Goal: Task Accomplishment & Management: Use online tool/utility

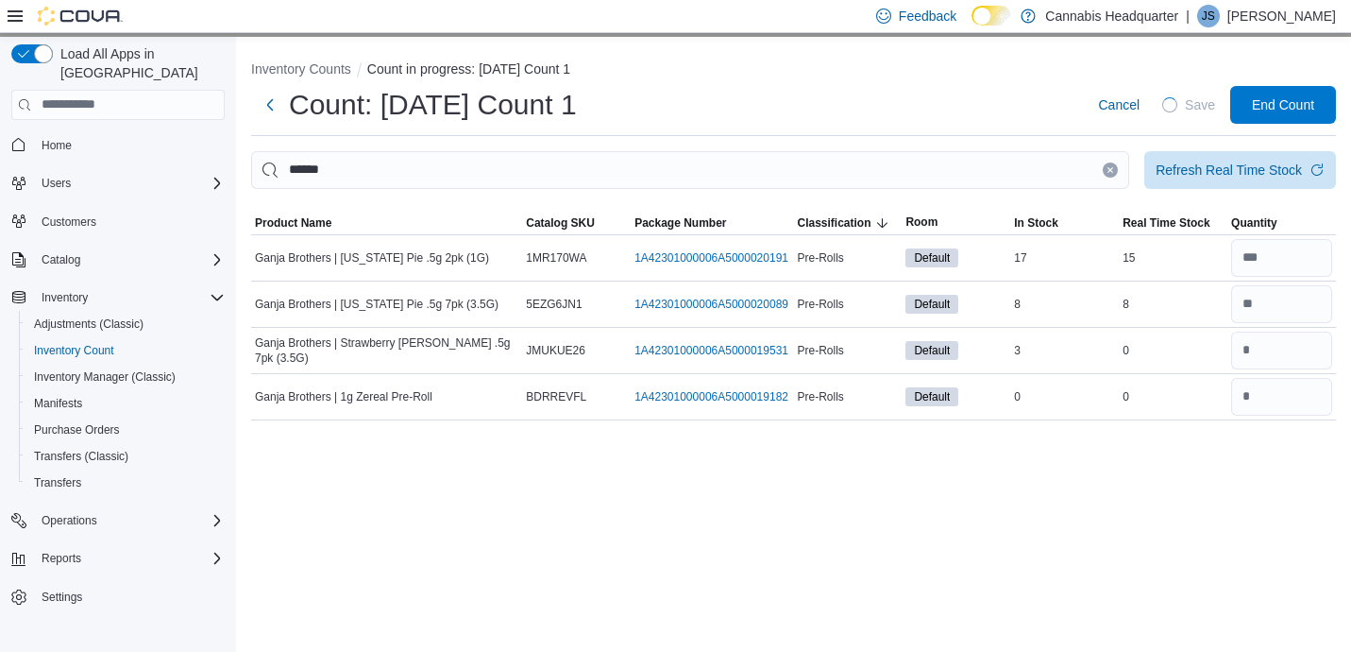
click at [1111, 168] on icon "Clear input" at bounding box center [1111, 169] width 5 height 5
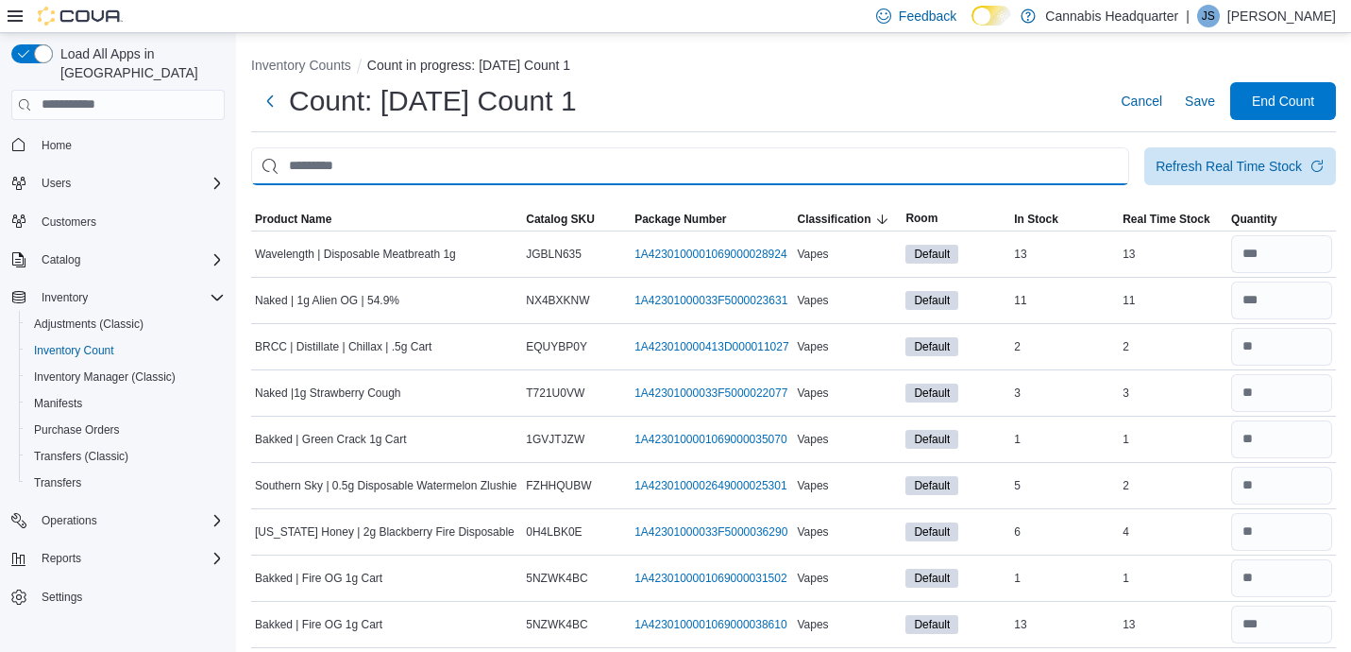
click at [1067, 167] on input "This is a search bar. After typing your query, hit enter to filter the results …" at bounding box center [690, 166] width 878 height 38
type input "******"
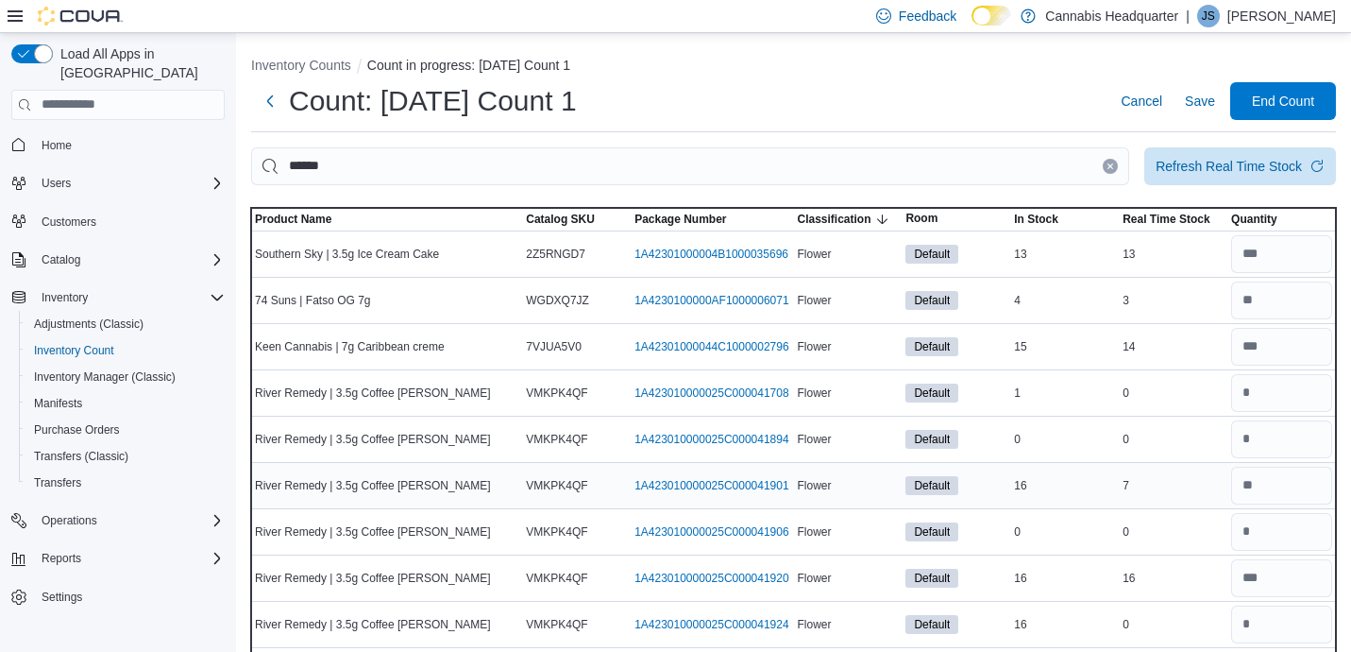
click at [1198, 464] on td "Real Time Stock 7" at bounding box center [1173, 485] width 109 height 46
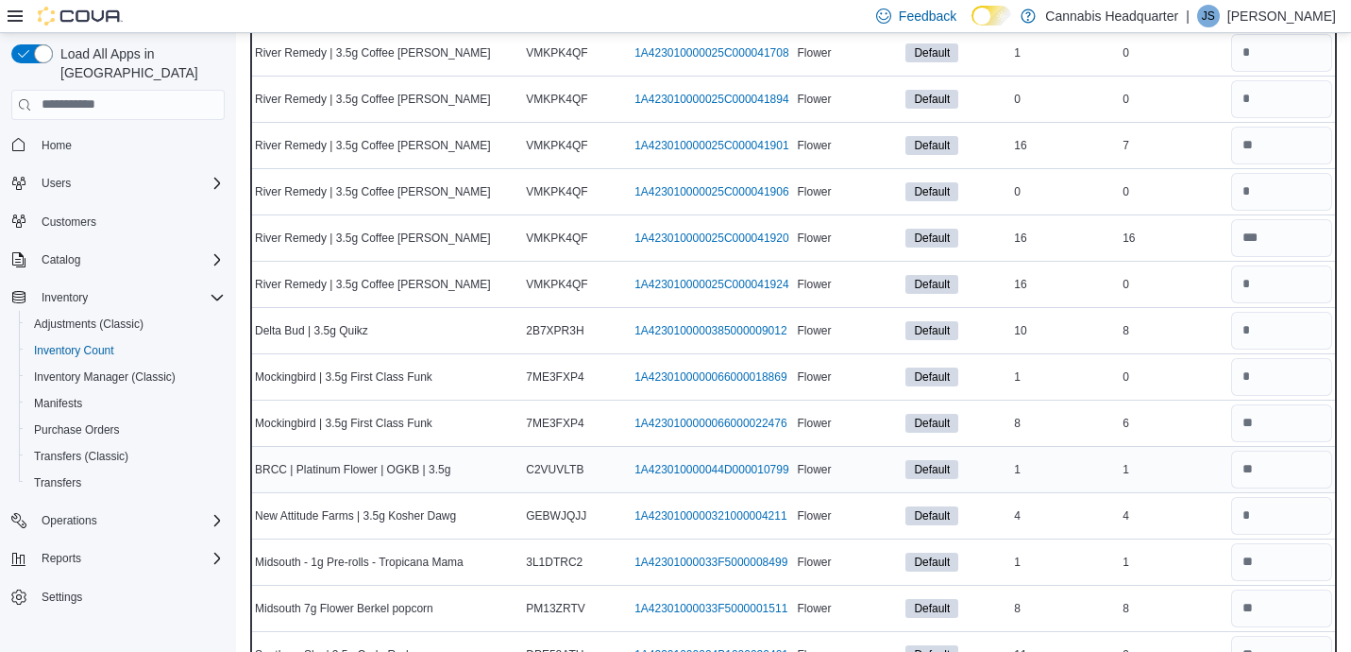
scroll to position [378, 0]
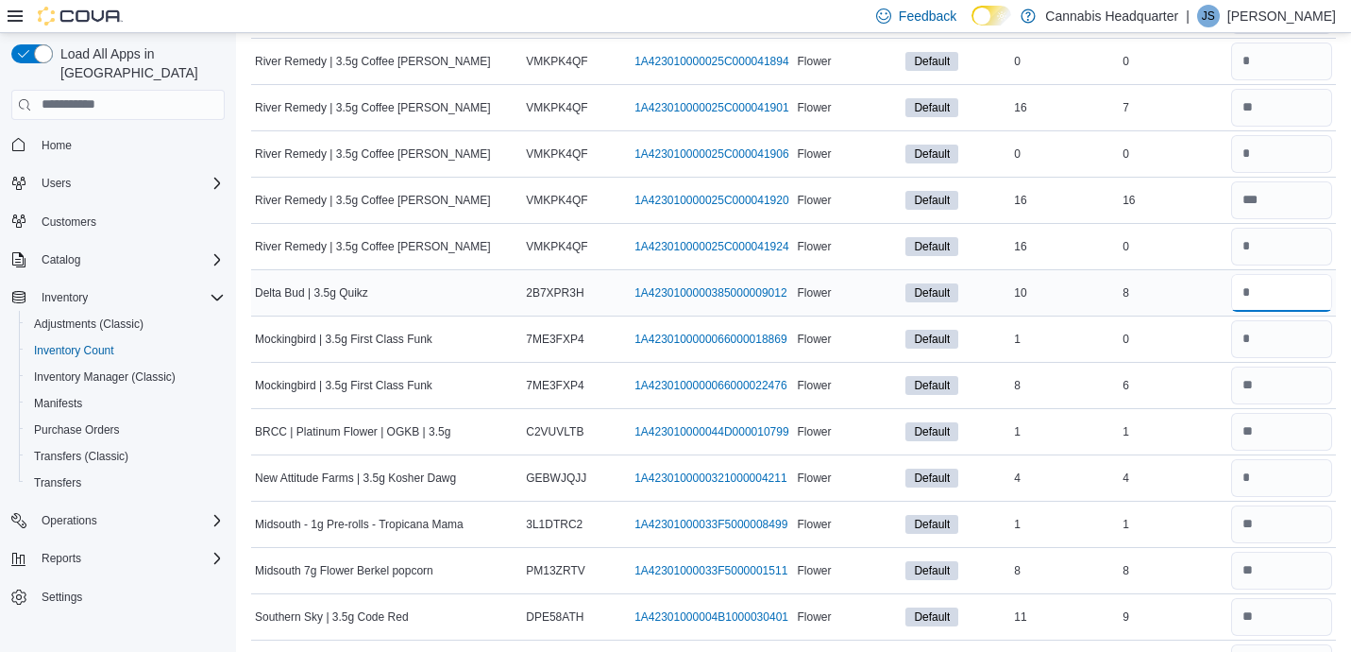
click at [1306, 293] on input "number" at bounding box center [1281, 293] width 101 height 38
type input "*"
click at [1312, 485] on input "number" at bounding box center [1281, 478] width 101 height 38
type input "*"
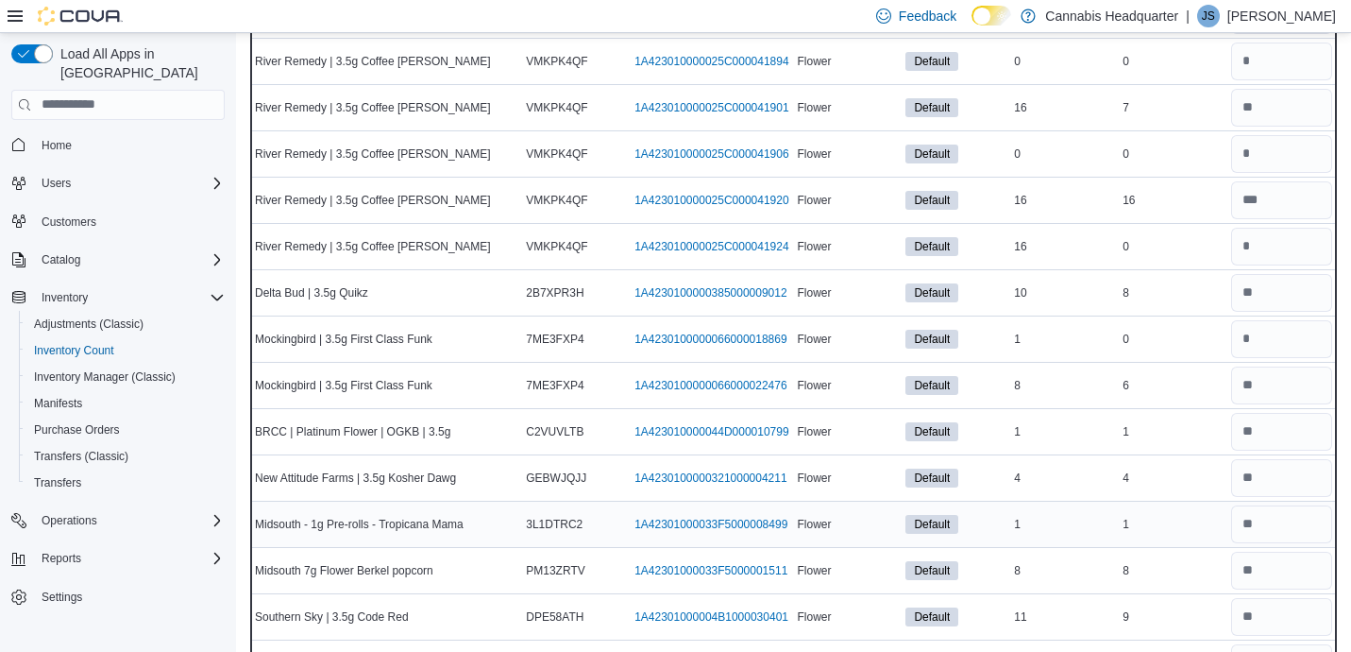
click at [1193, 523] on div "1" at bounding box center [1173, 524] width 109 height 23
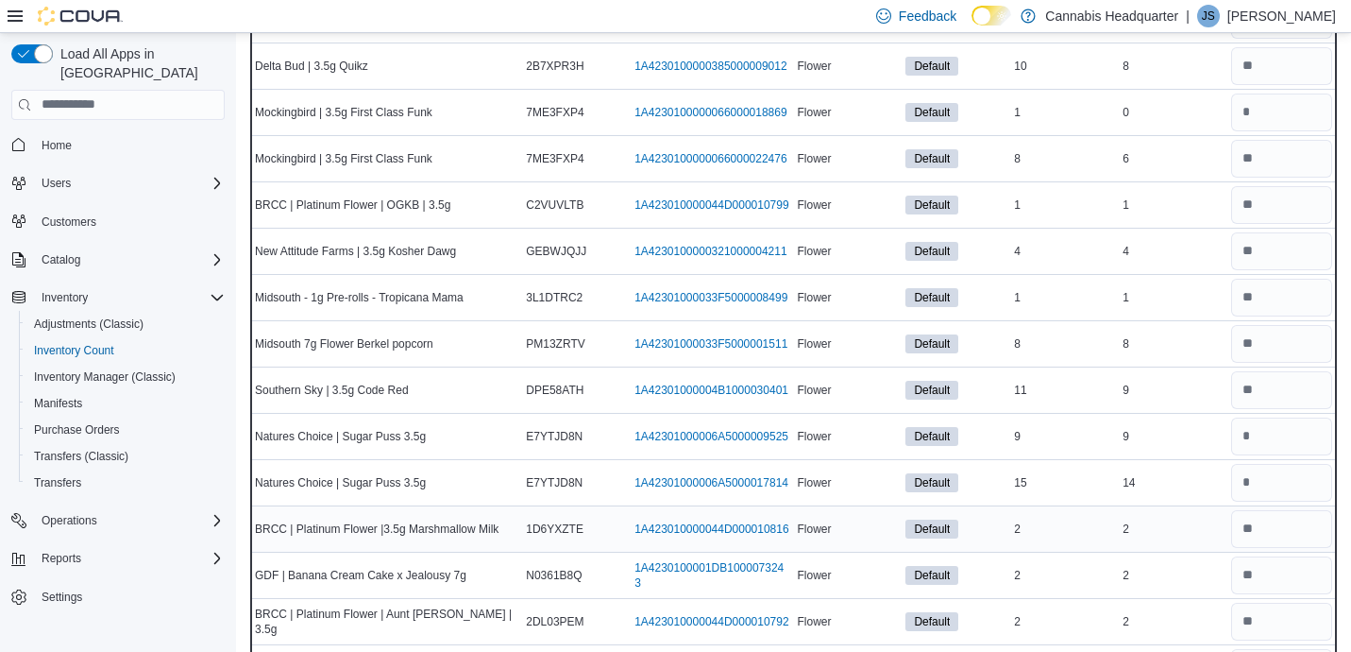
scroll to position [642, 0]
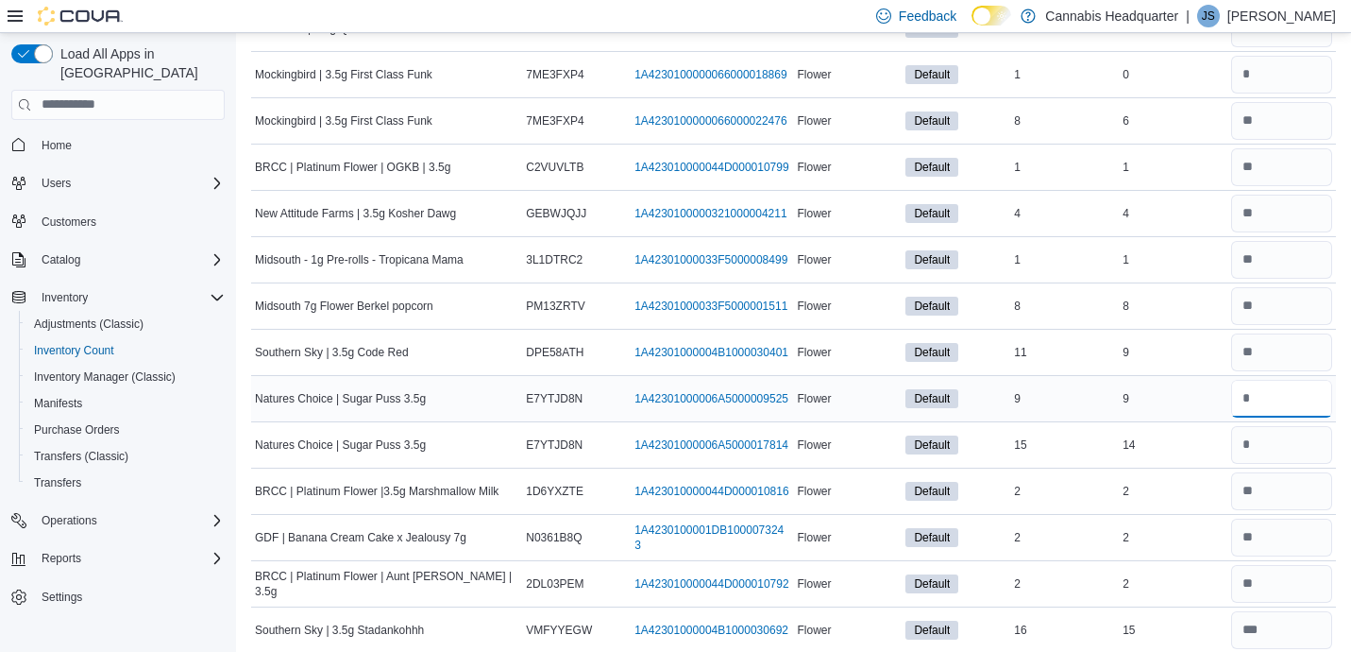
click at [1293, 389] on input "number" at bounding box center [1281, 399] width 101 height 38
type input "*"
type input "**"
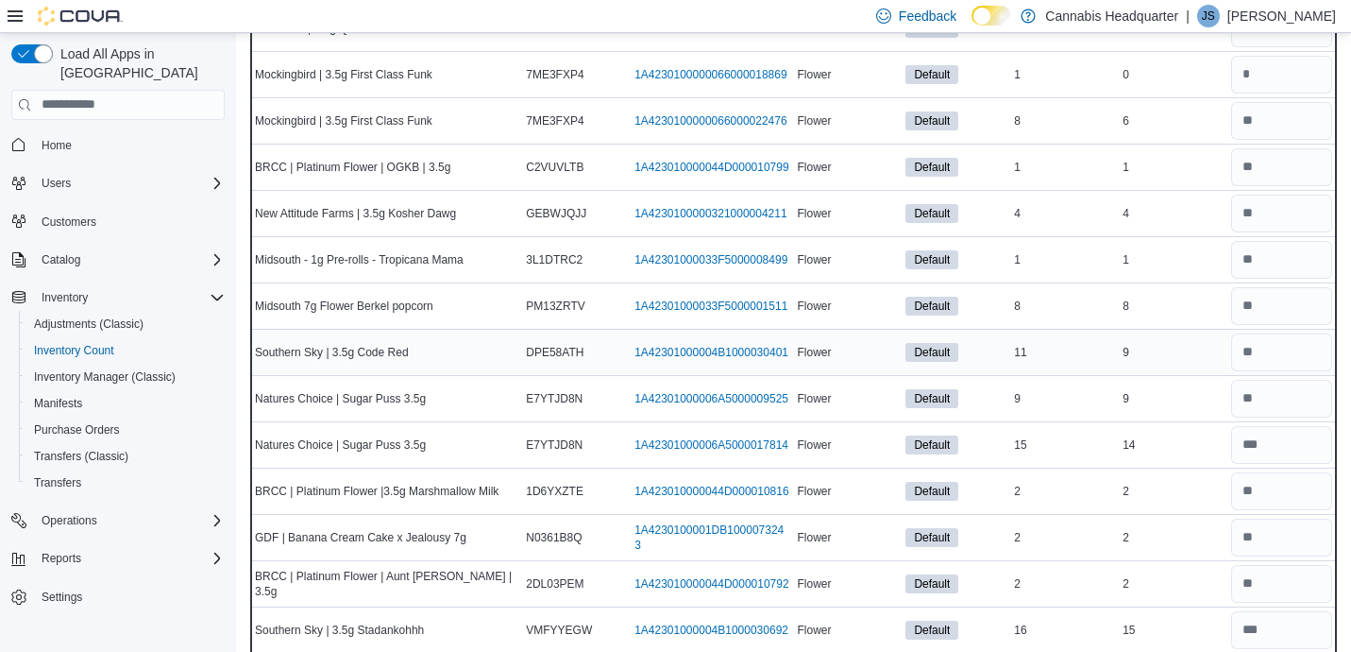
click at [1212, 350] on div "9" at bounding box center [1173, 352] width 109 height 23
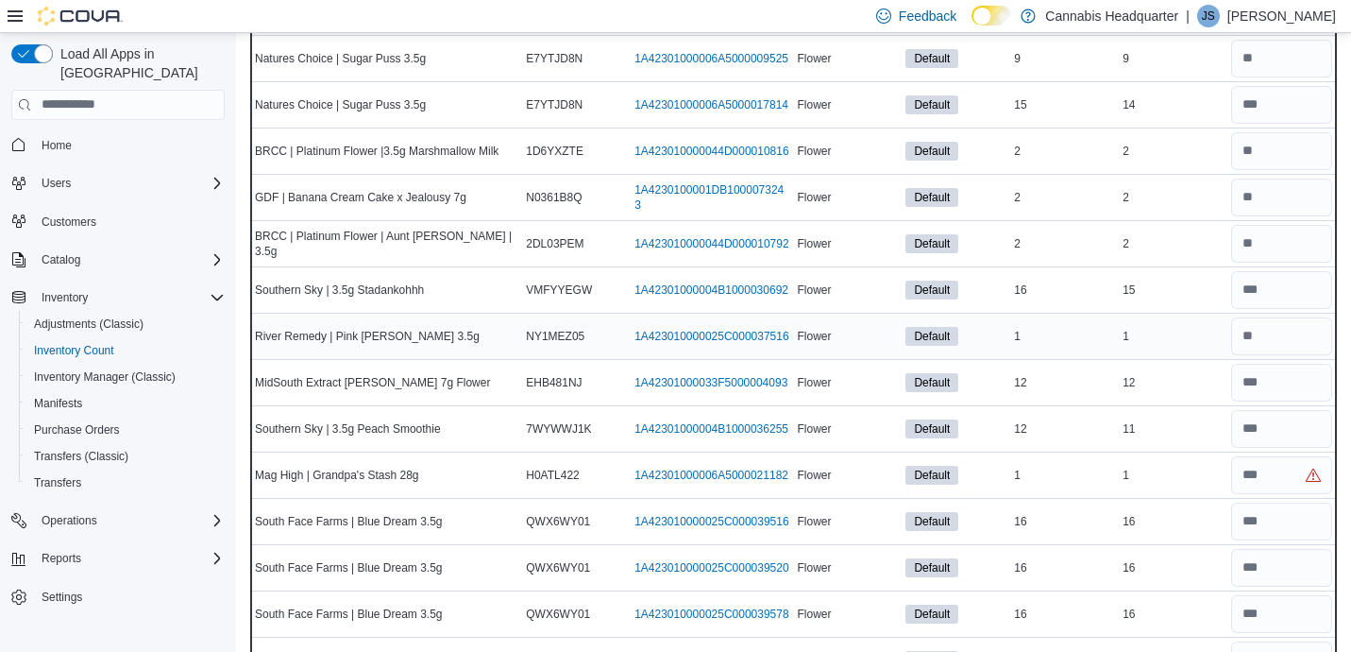
scroll to position [1020, 0]
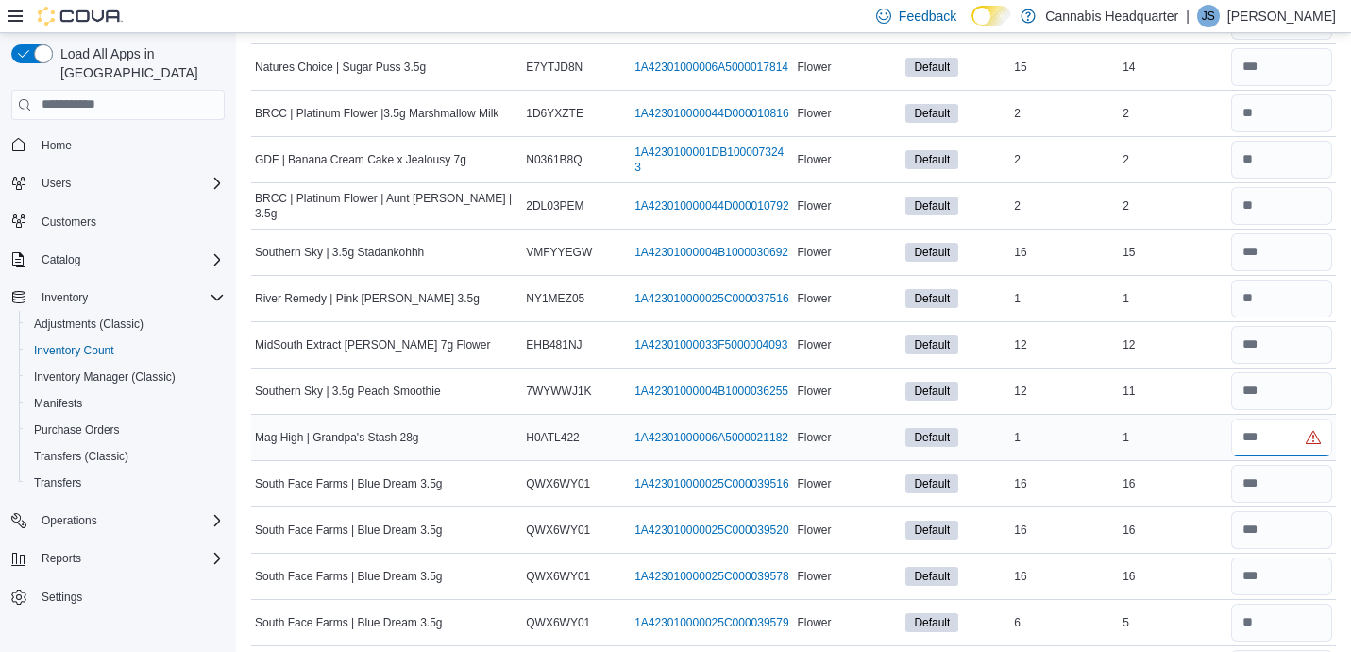
click at [1287, 440] on input "number" at bounding box center [1281, 437] width 101 height 38
type input "*"
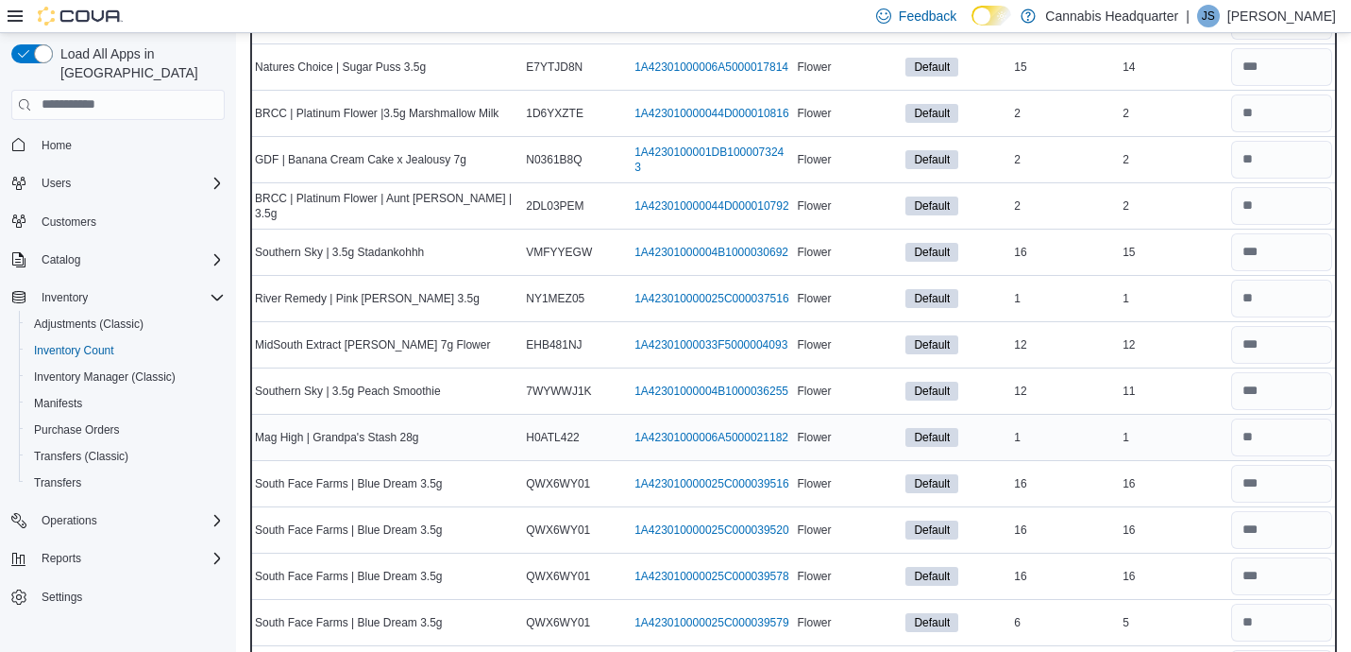
click at [1165, 434] on div "1" at bounding box center [1173, 437] width 109 height 23
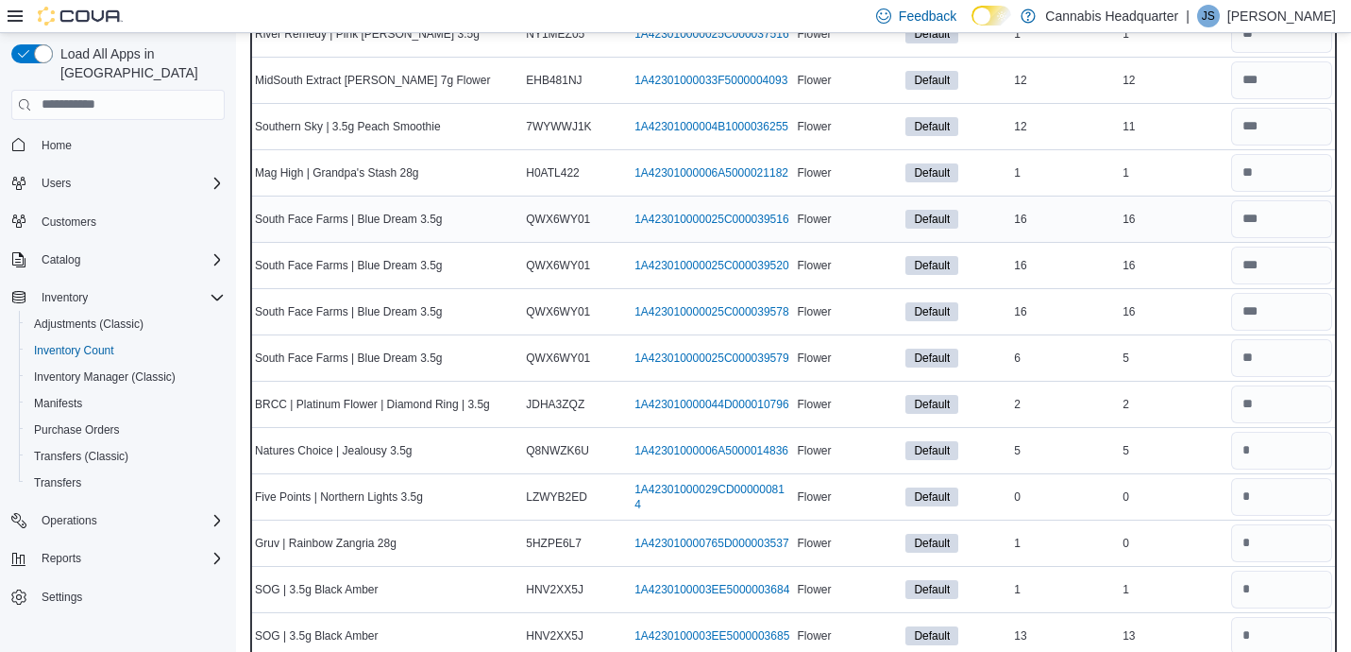
scroll to position [1322, 0]
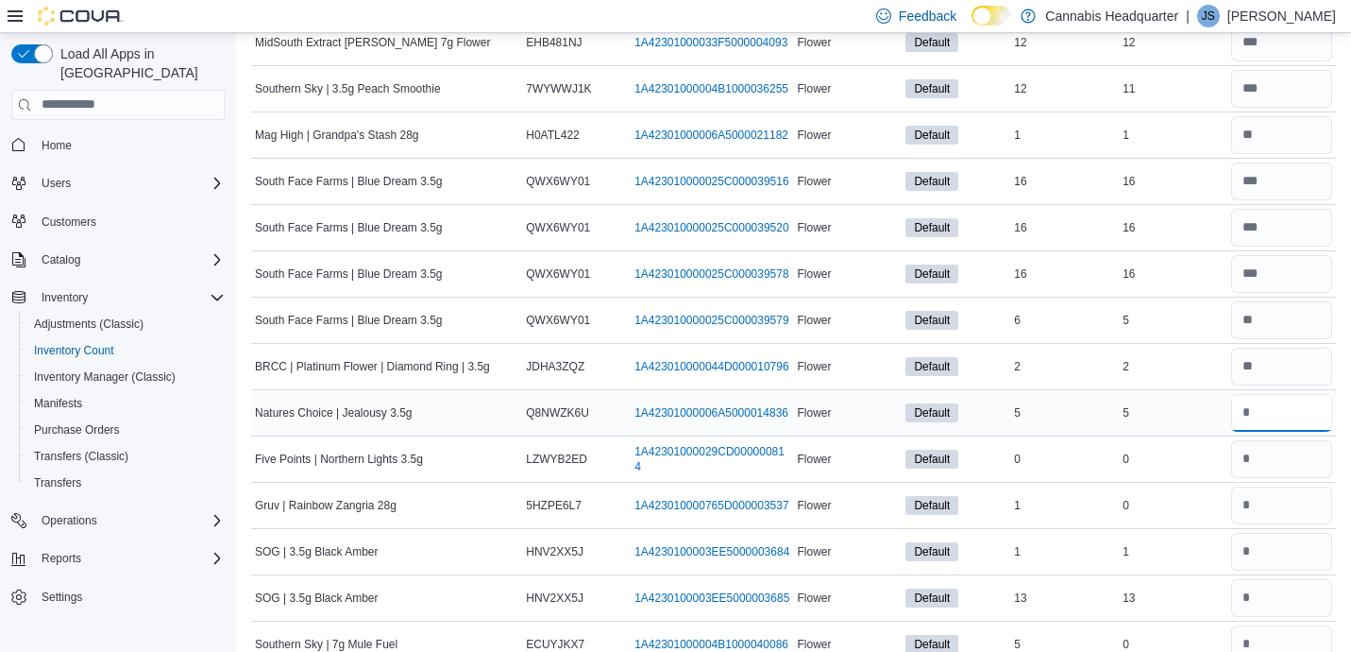
click at [1315, 403] on input "number" at bounding box center [1281, 413] width 101 height 38
type input "*"
click at [1290, 543] on input "number" at bounding box center [1281, 552] width 101 height 38
type input "*"
type input "**"
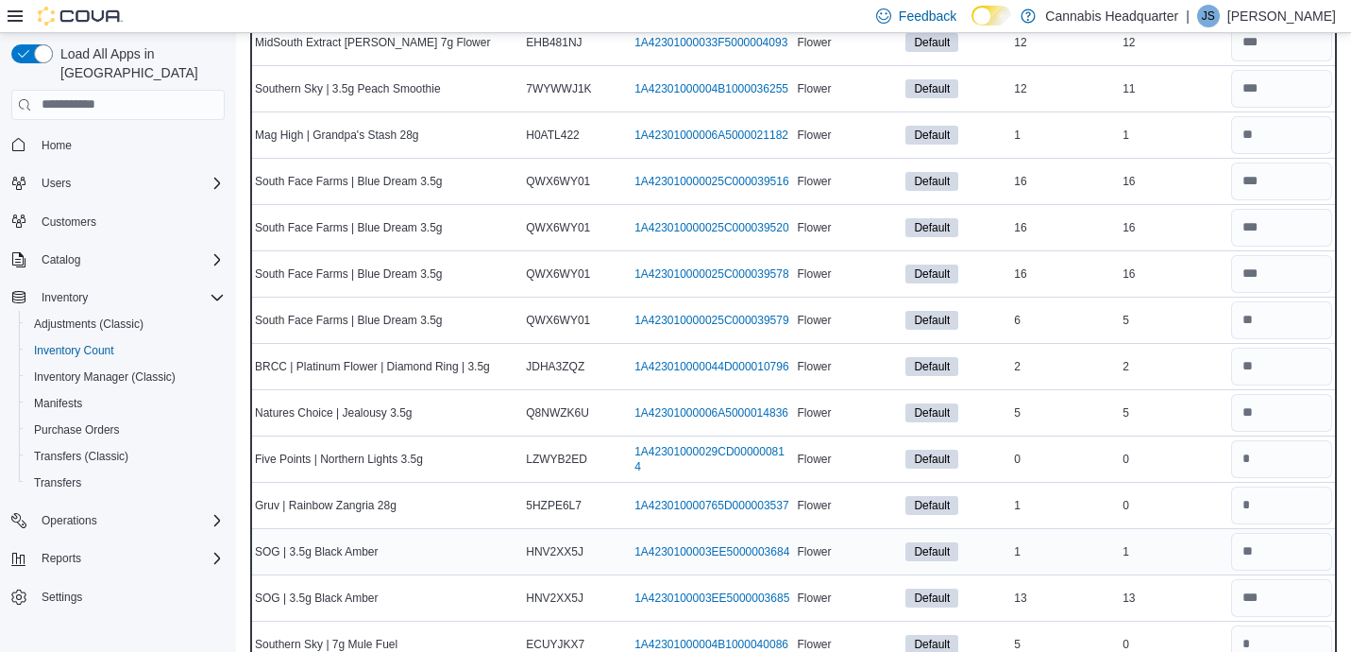
click at [1204, 572] on td "Real Time Stock 1" at bounding box center [1173, 551] width 109 height 46
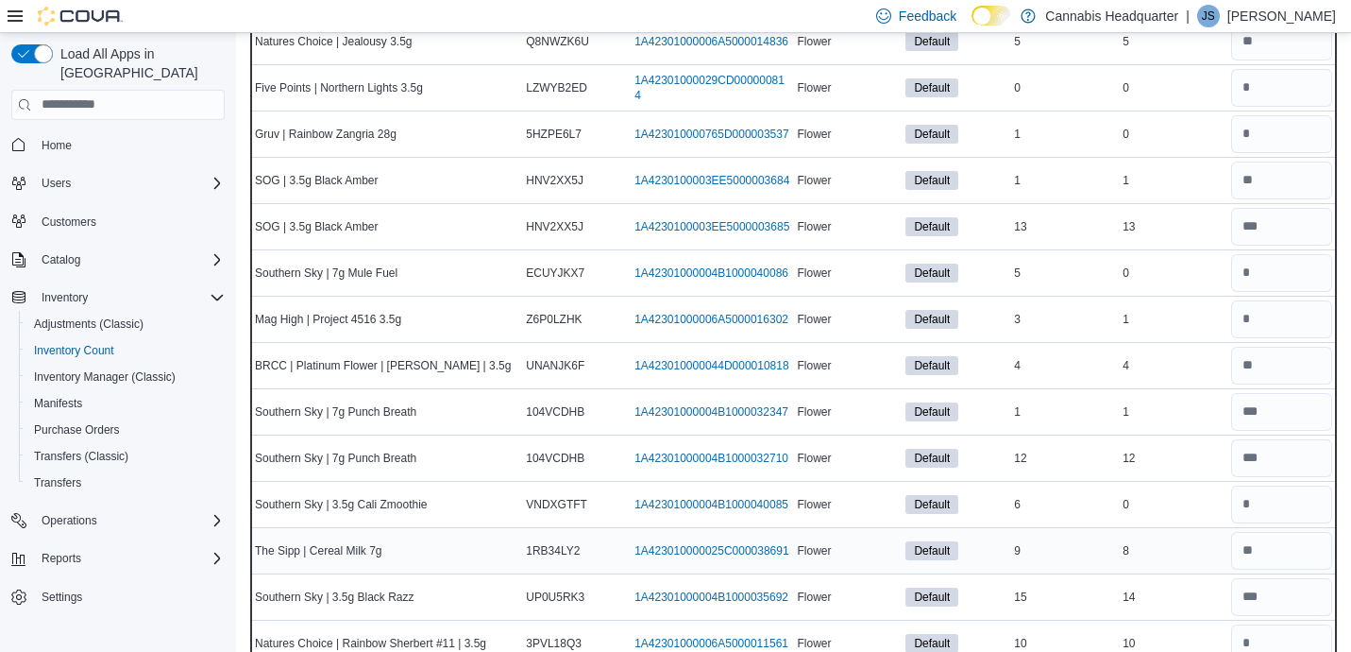
scroll to position [1700, 0]
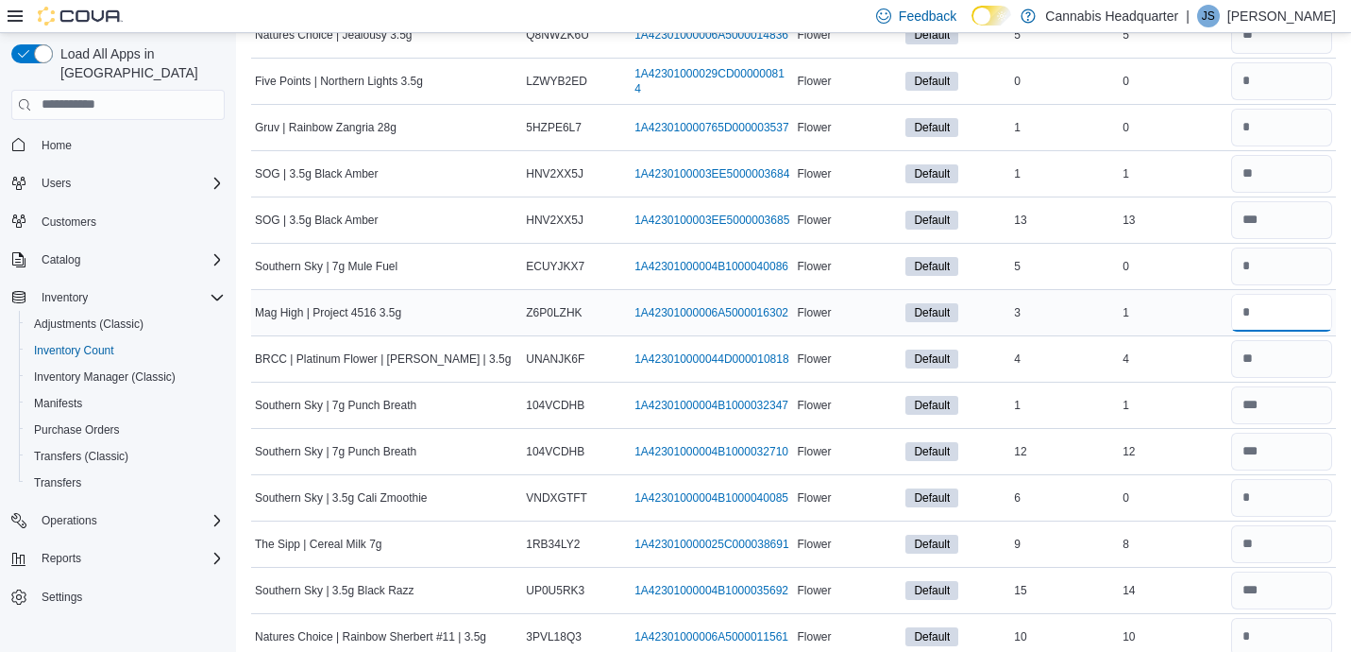
click at [1297, 316] on input "number" at bounding box center [1281, 313] width 101 height 38
type input "*"
click at [1291, 639] on input "number" at bounding box center [1281, 637] width 101 height 38
type input "**"
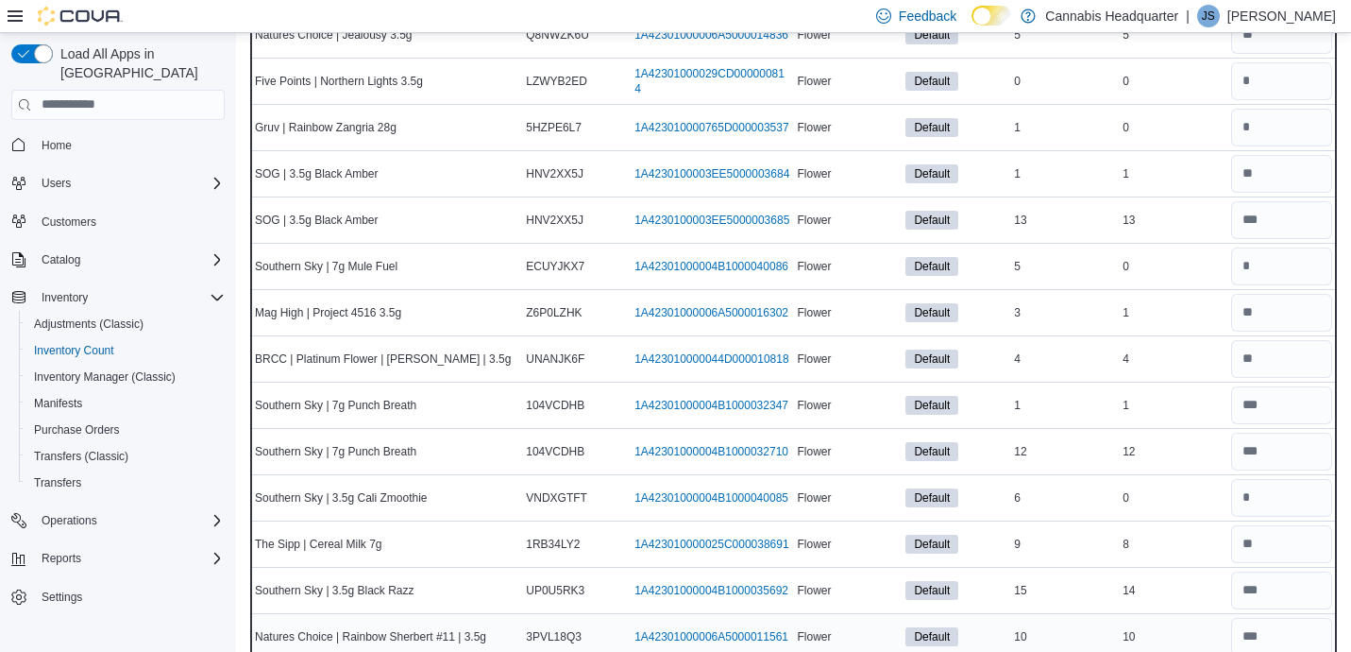
click at [1197, 625] on div "10" at bounding box center [1173, 636] width 109 height 23
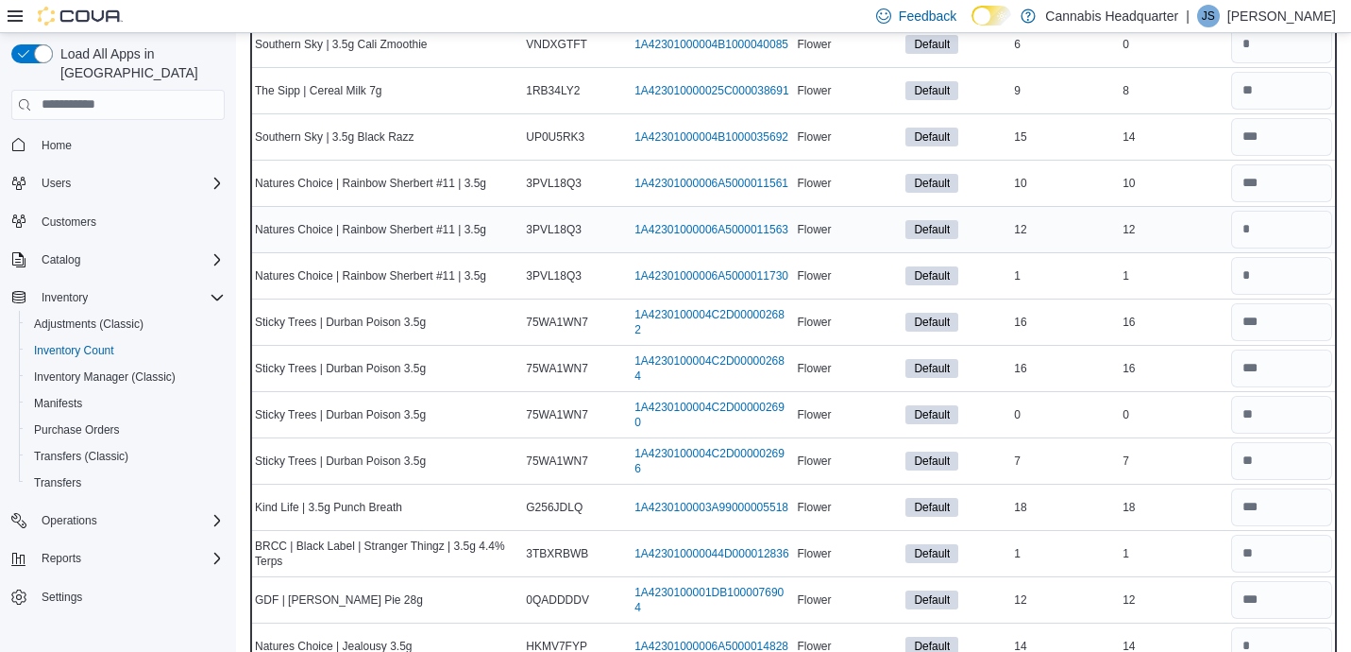
scroll to position [2191, 0]
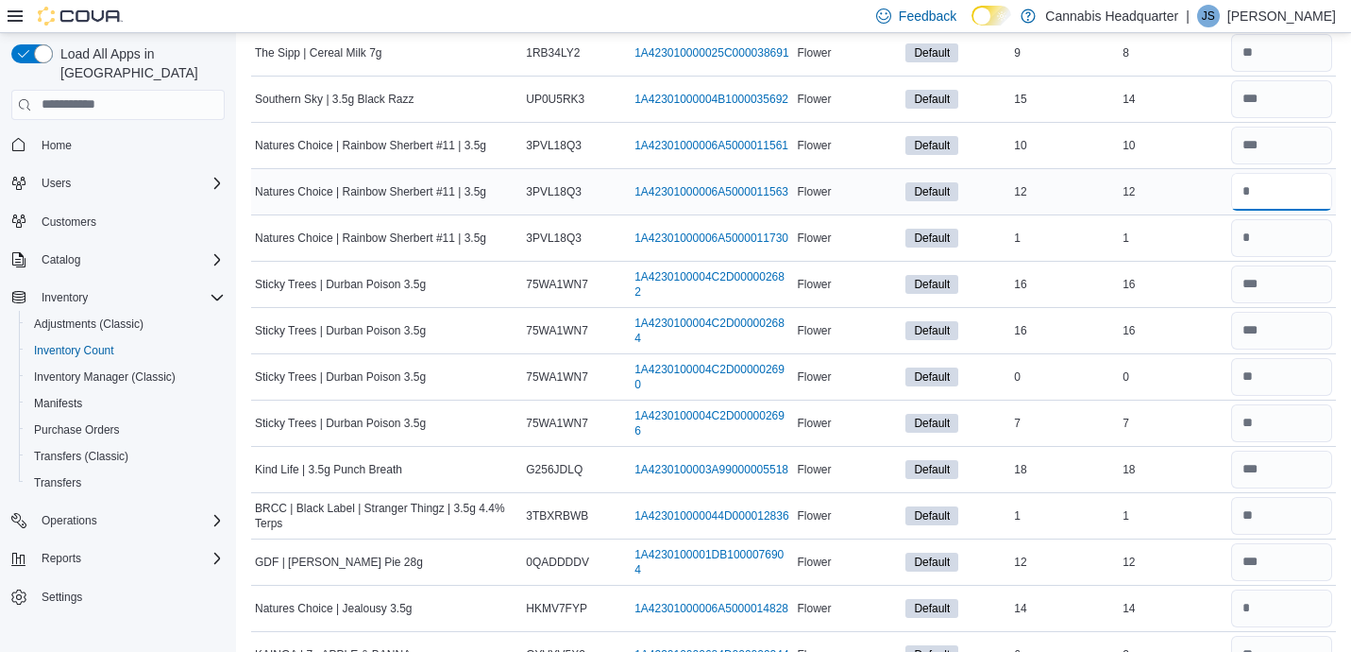
click at [1274, 193] on input "number" at bounding box center [1281, 192] width 101 height 38
type input "**"
type input "*"
type input "**"
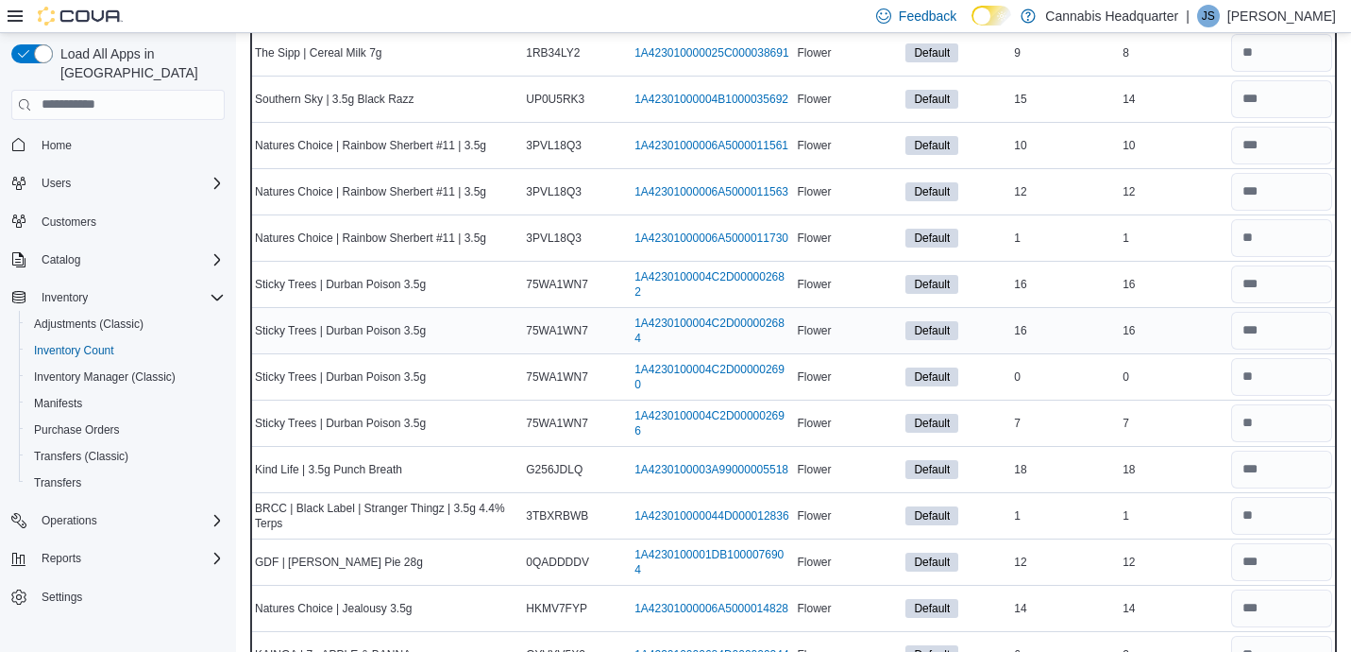
click at [1162, 341] on div "16" at bounding box center [1173, 330] width 109 height 23
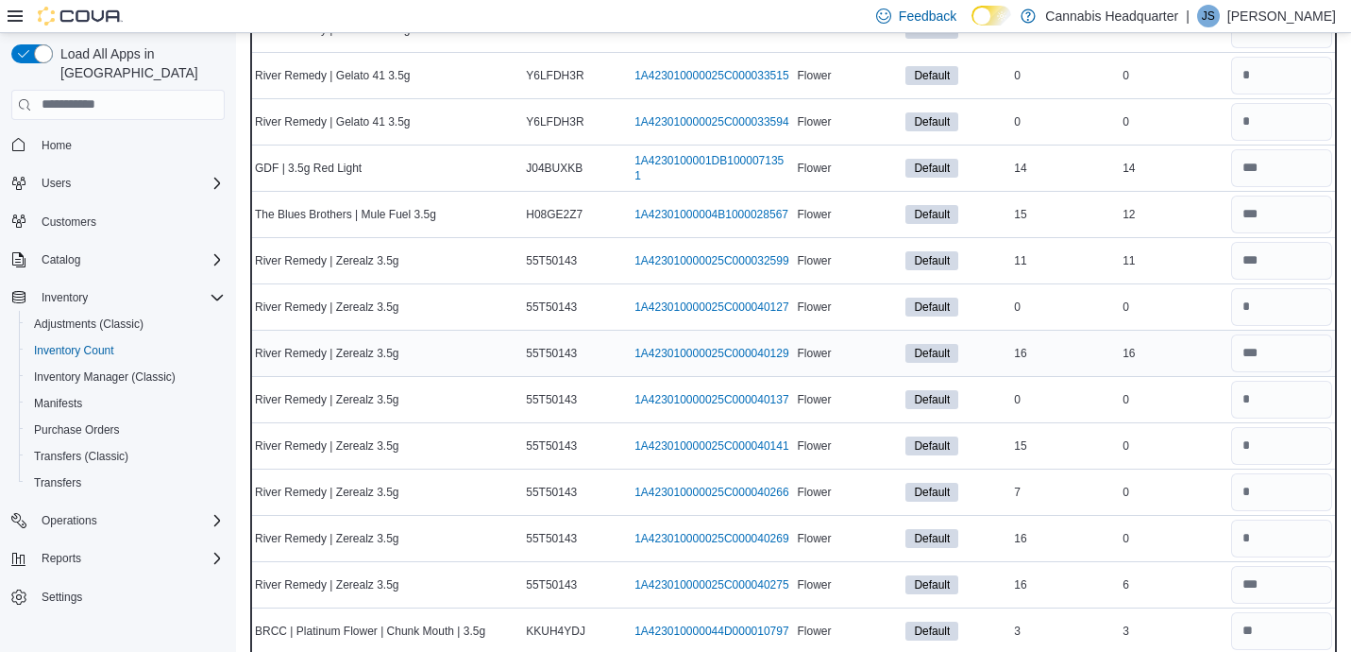
scroll to position [2946, 0]
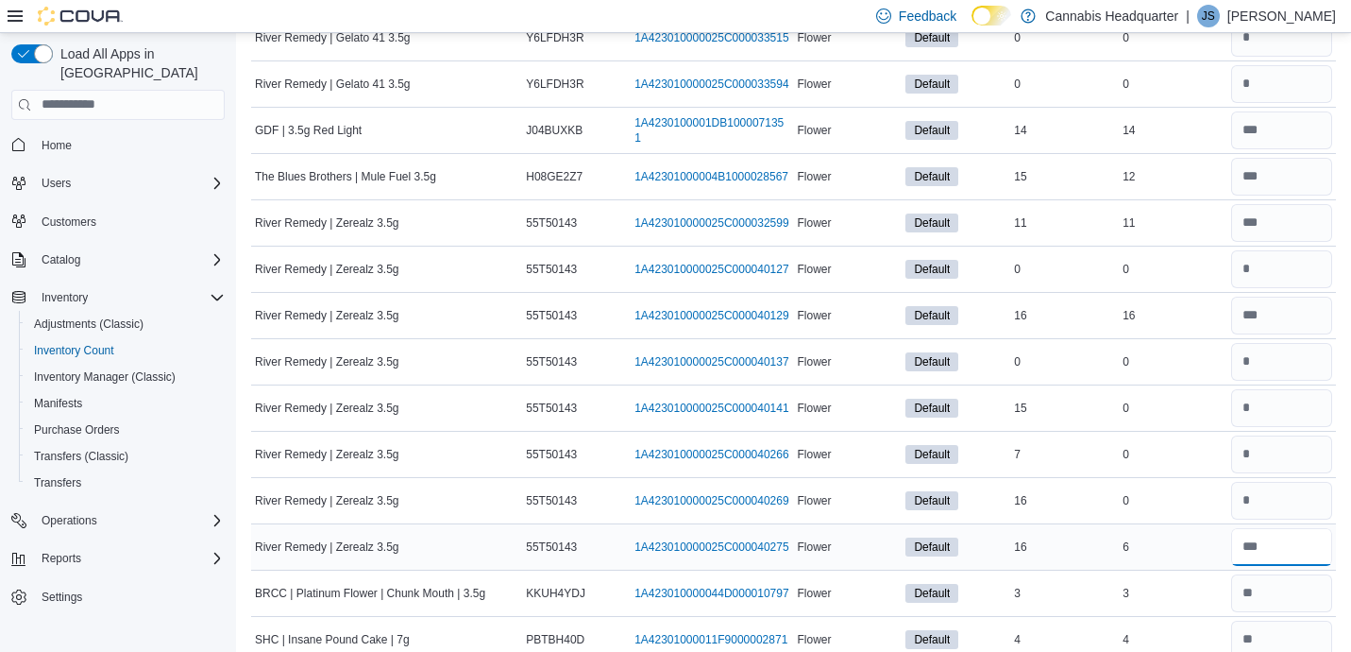
click at [1272, 564] on input "number" at bounding box center [1281, 547] width 101 height 38
type input "*"
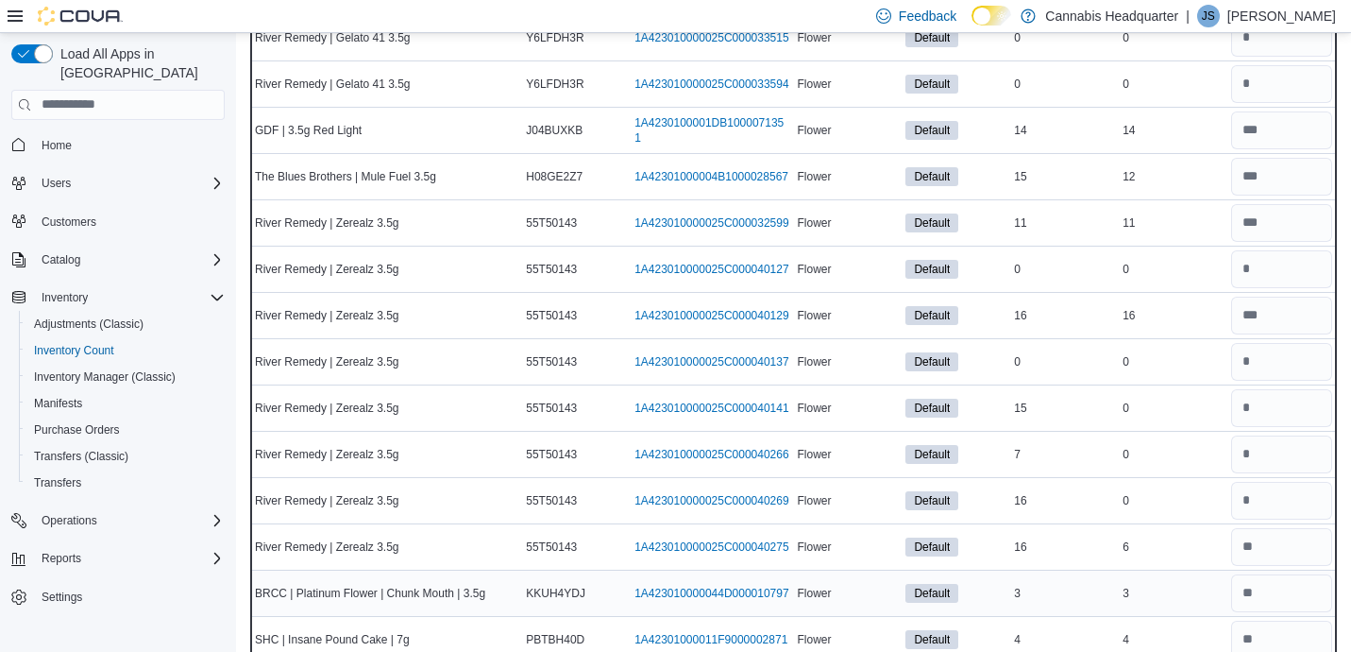
click at [1177, 592] on div "3" at bounding box center [1173, 593] width 109 height 23
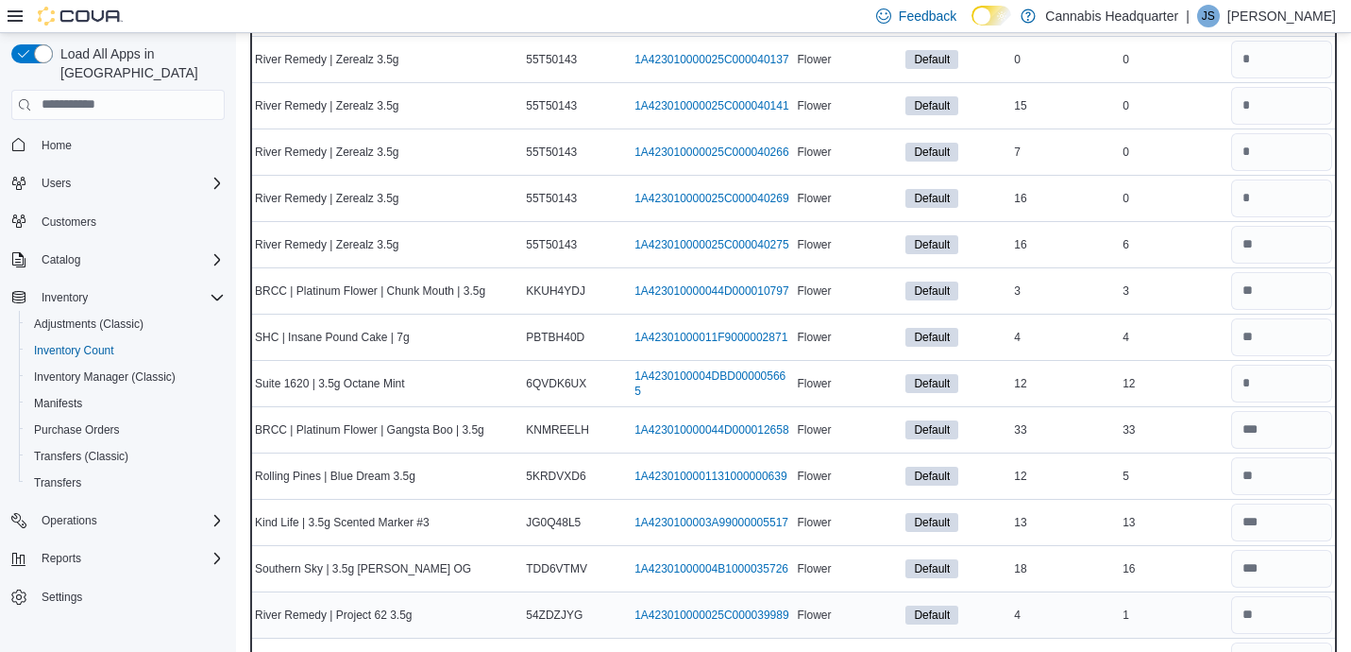
scroll to position [3286, 0]
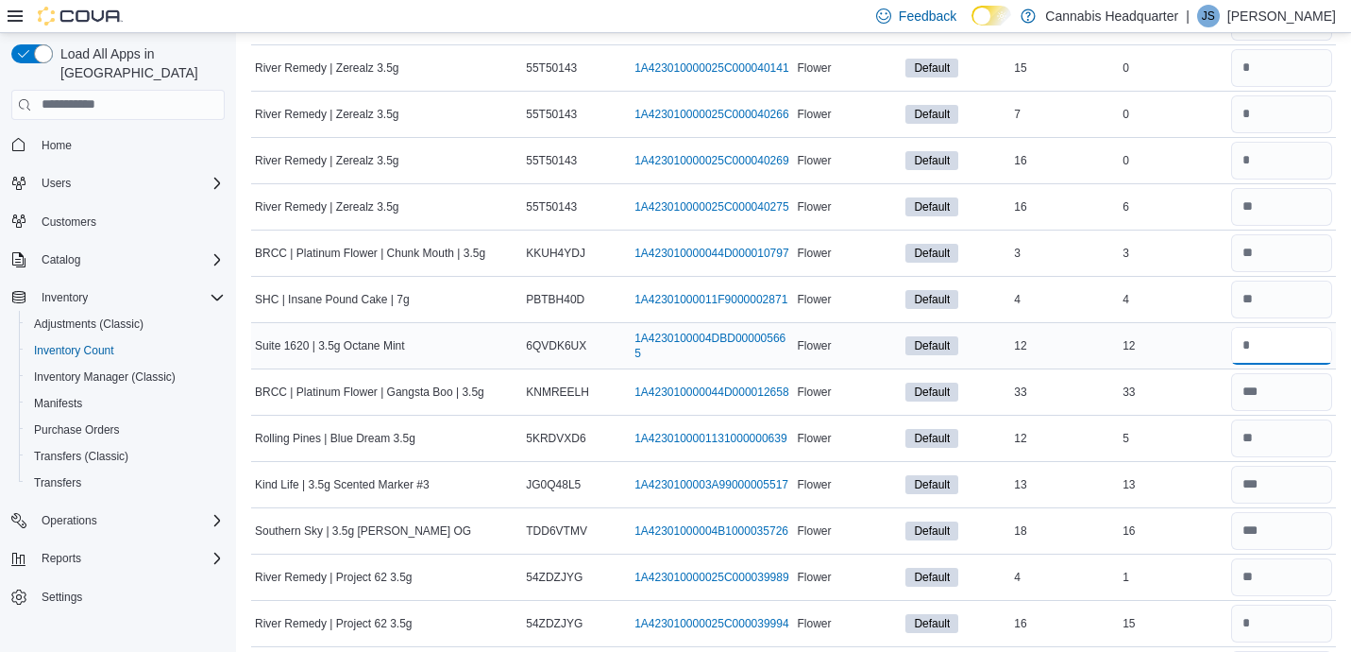
click at [1267, 343] on input "number" at bounding box center [1281, 346] width 101 height 38
type input "**"
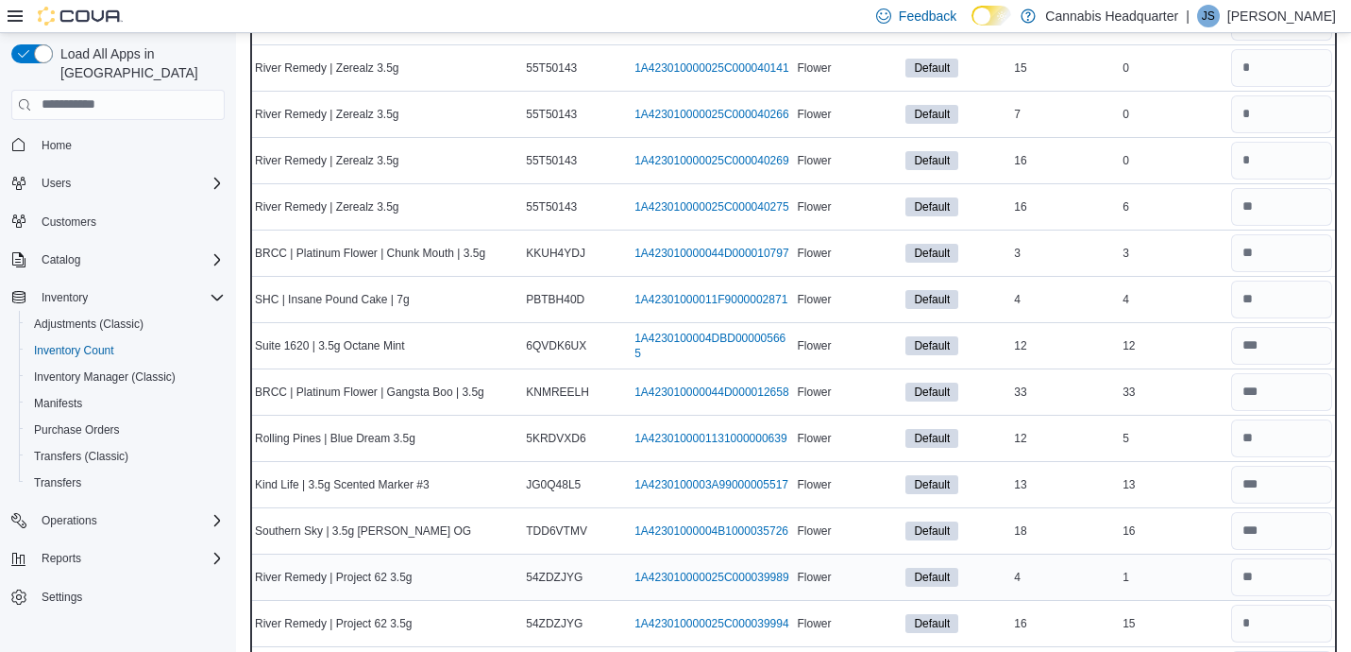
click at [1192, 586] on div "1" at bounding box center [1173, 577] width 109 height 23
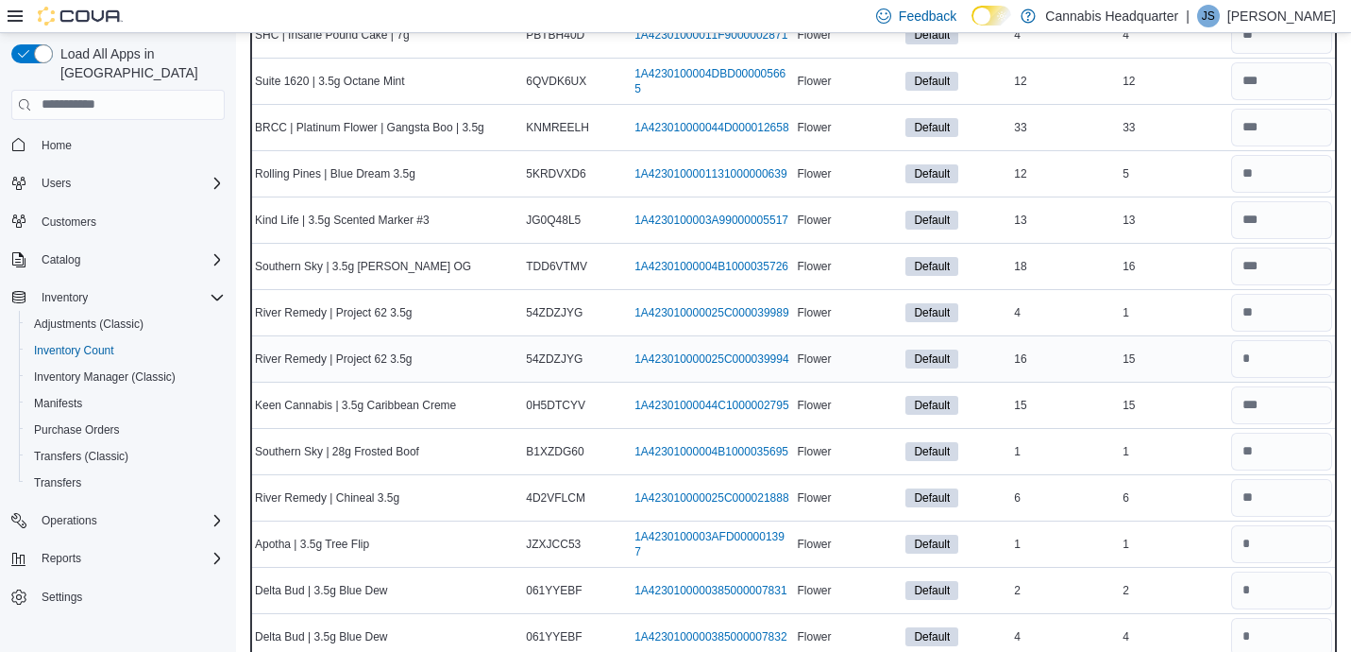
scroll to position [3588, 0]
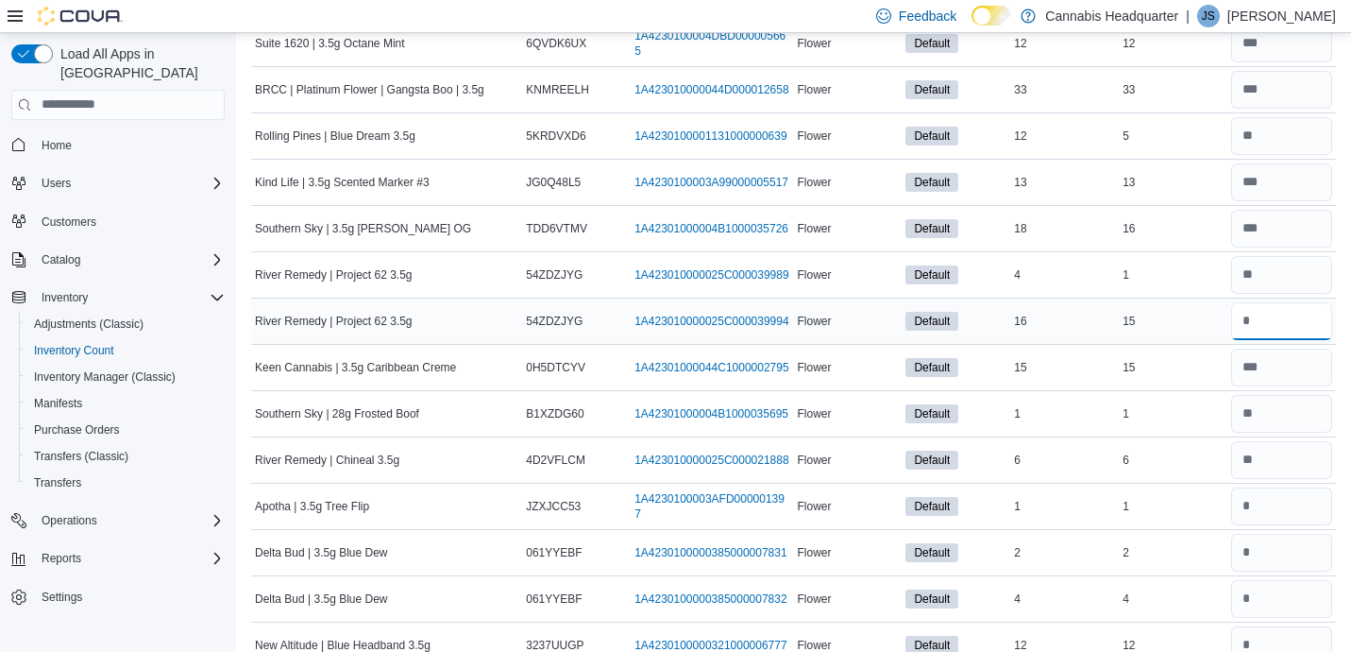
click at [1296, 322] on input "number" at bounding box center [1281, 321] width 101 height 38
type input "**"
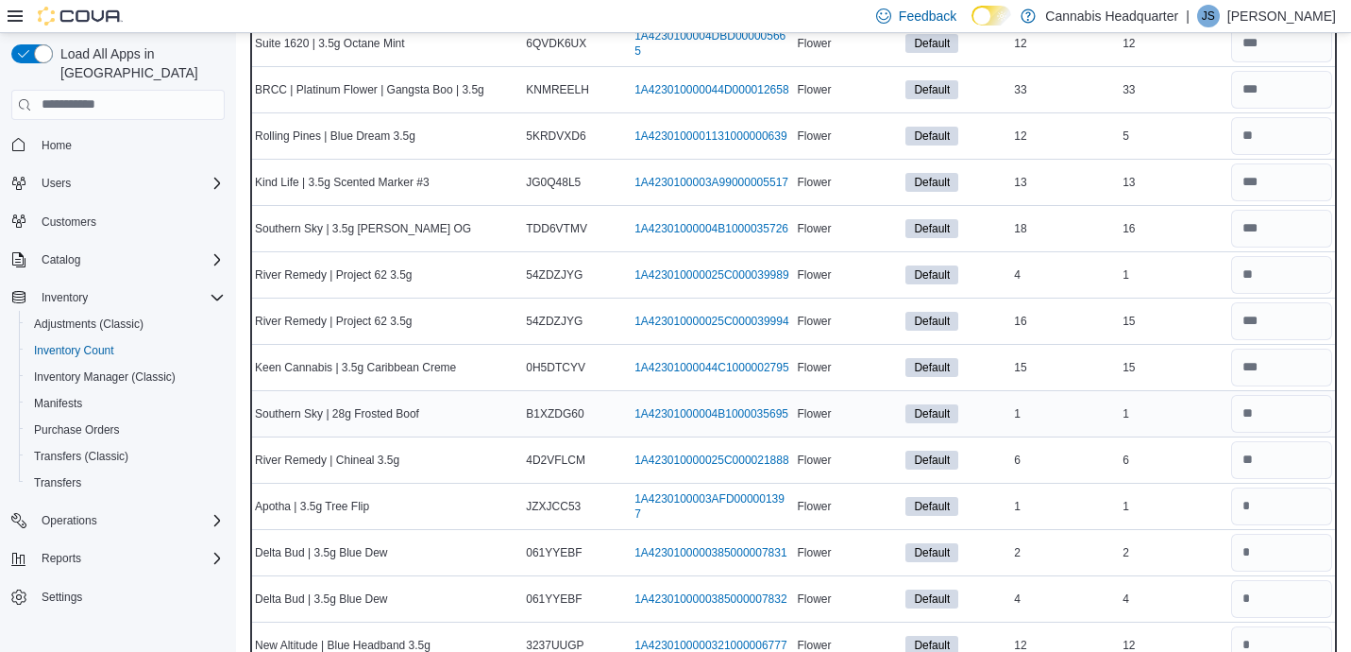
click at [1197, 432] on td "Real Time Stock 1" at bounding box center [1173, 413] width 109 height 46
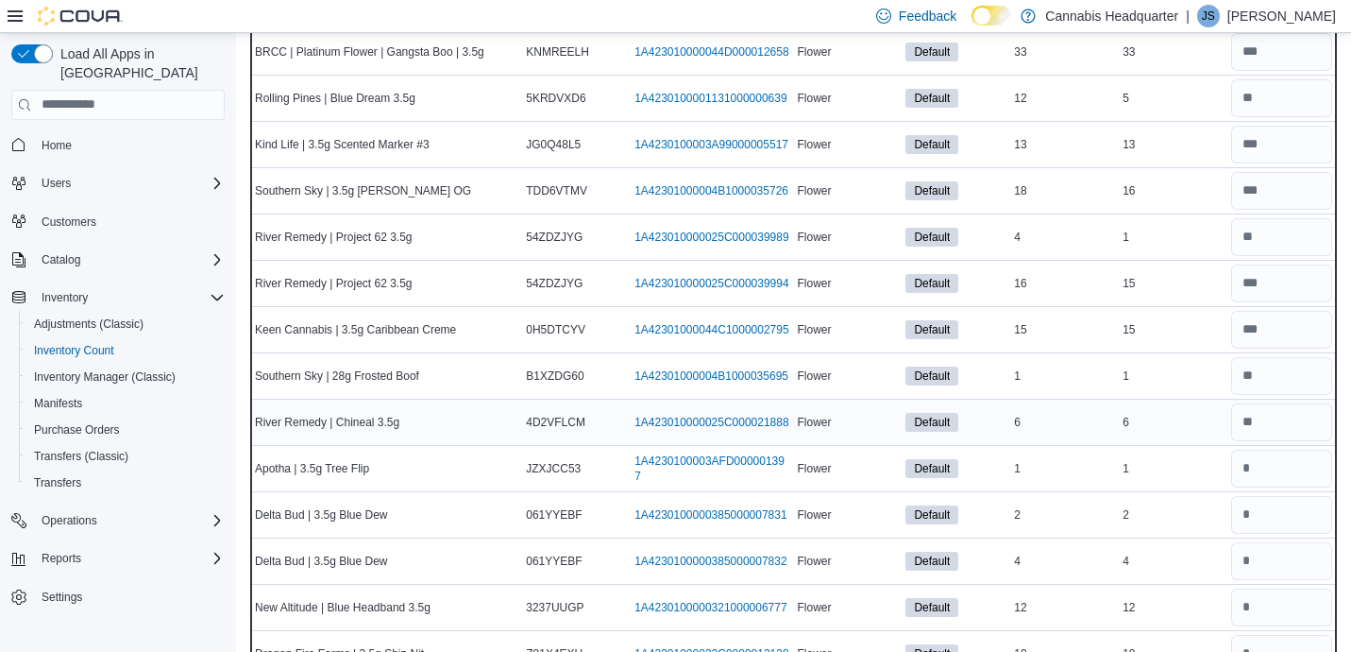
scroll to position [3702, 0]
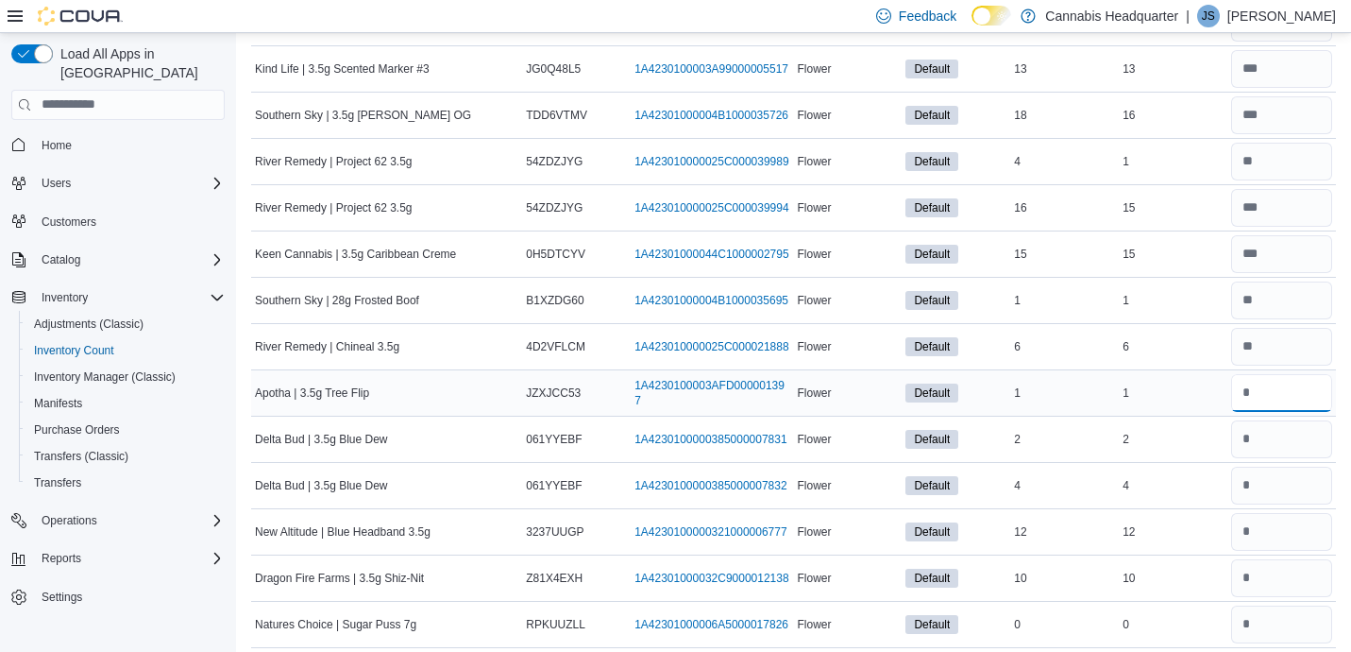
click at [1304, 375] on input "number" at bounding box center [1281, 393] width 101 height 38
type input "*"
type input "**"
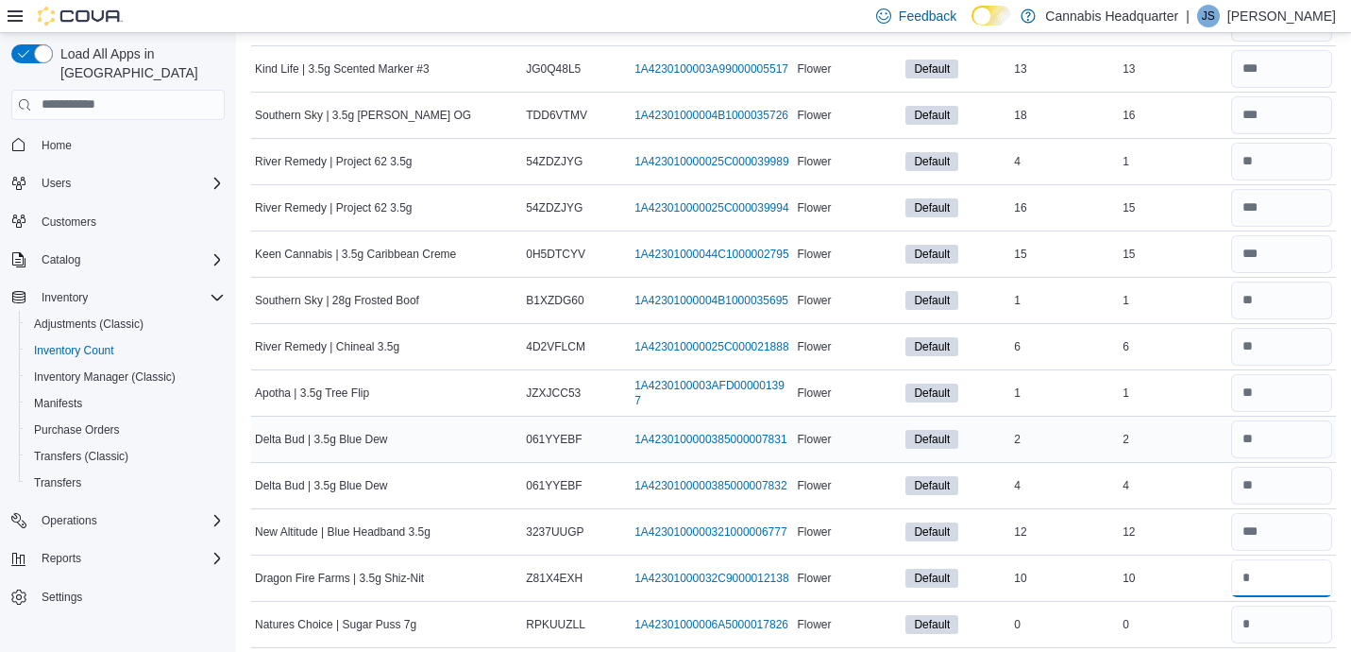
type input "**"
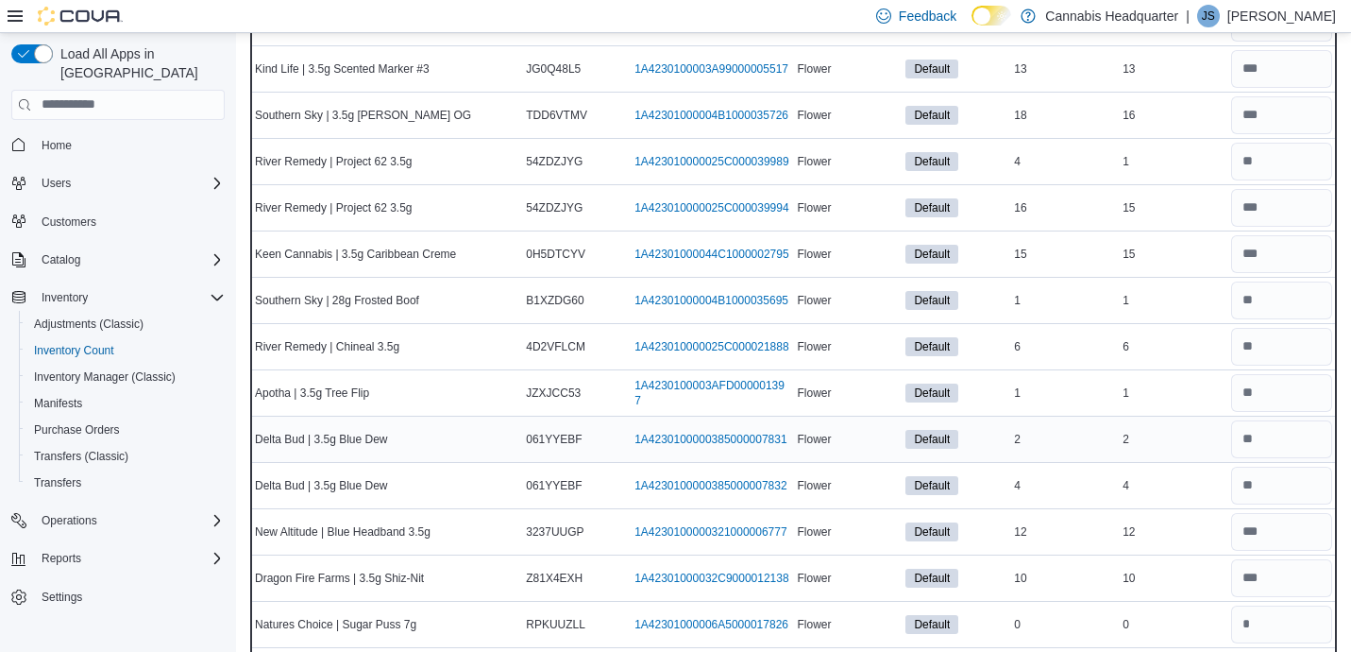
click at [1190, 442] on div "2" at bounding box center [1173, 439] width 109 height 23
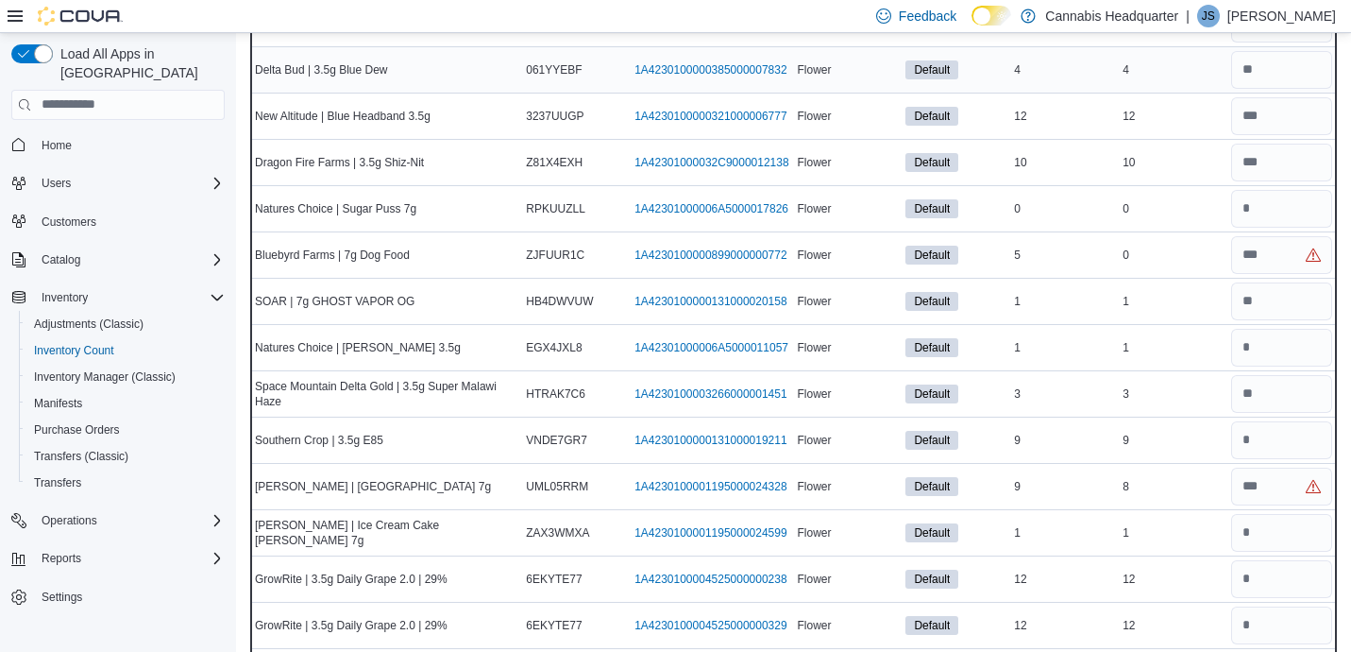
scroll to position [4155, 0]
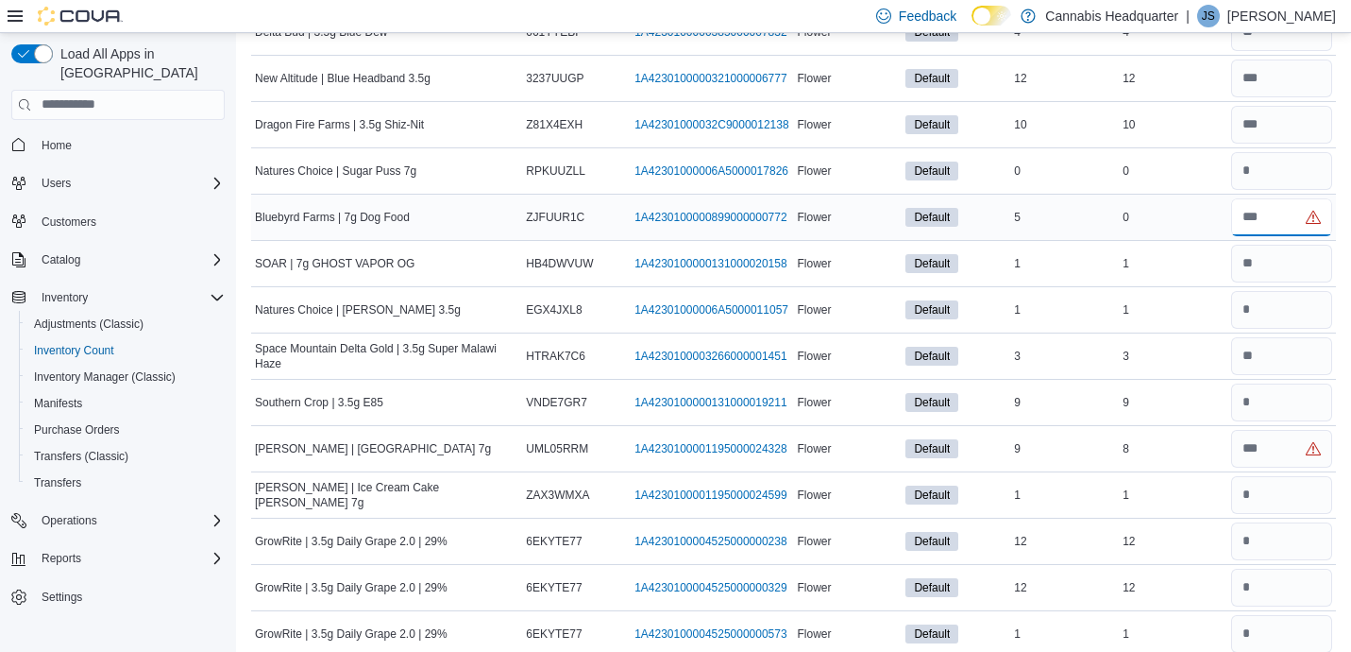
click at [1274, 232] on input "number" at bounding box center [1281, 217] width 101 height 38
type input "*"
click at [1270, 319] on input "number" at bounding box center [1281, 310] width 101 height 38
type input "*"
click at [1263, 395] on input "number" at bounding box center [1281, 402] width 101 height 38
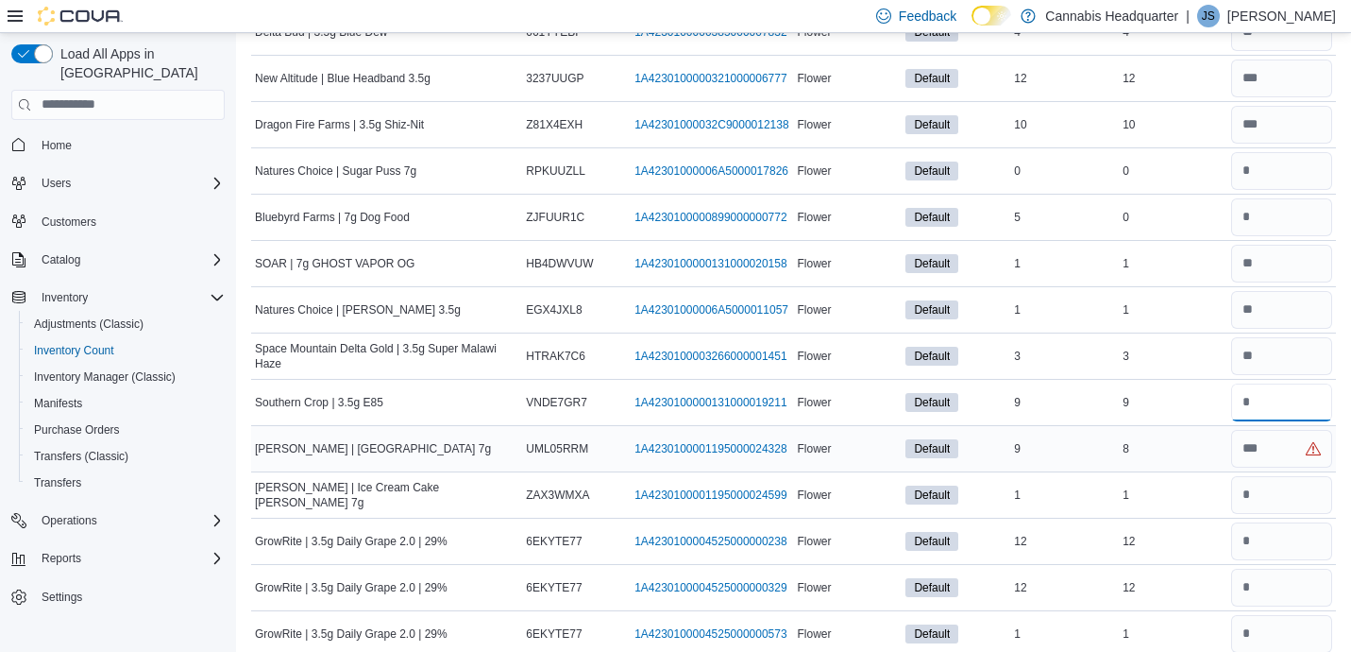
type input "*"
click at [1264, 451] on input "number" at bounding box center [1281, 449] width 101 height 38
type input "*"
click at [1281, 488] on input "number" at bounding box center [1281, 495] width 101 height 38
type input "*"
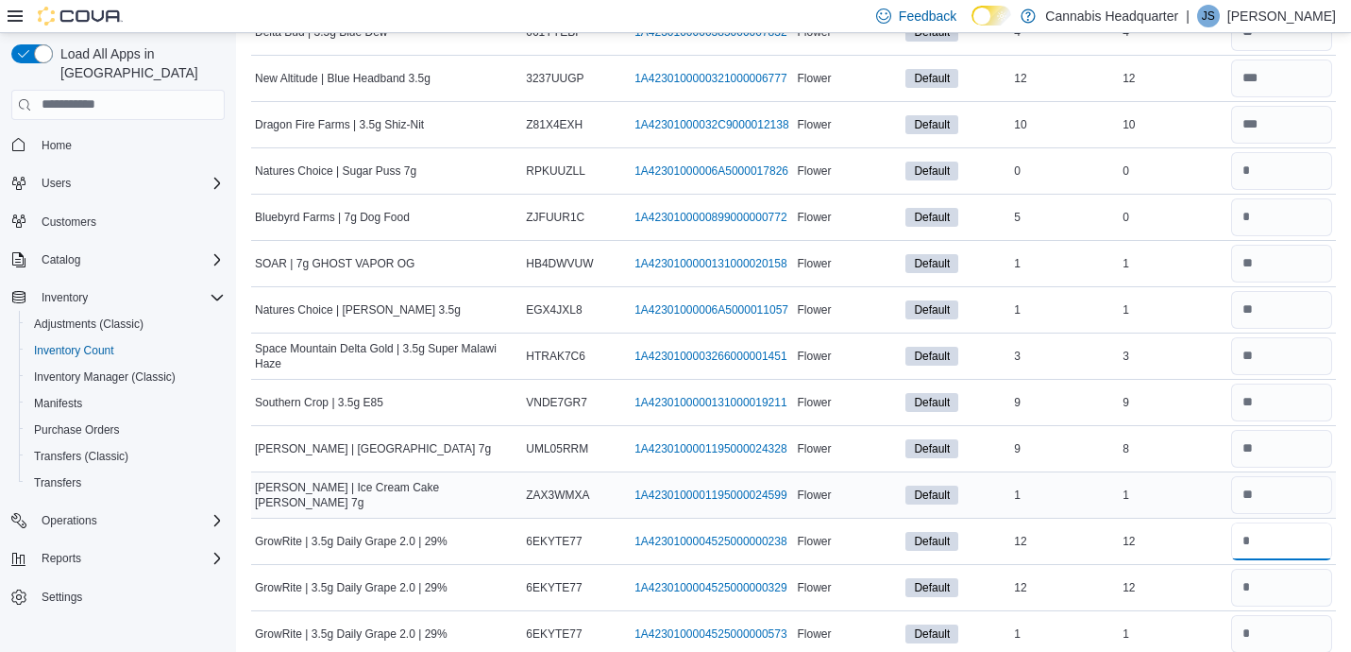
type input "**"
type input "*"
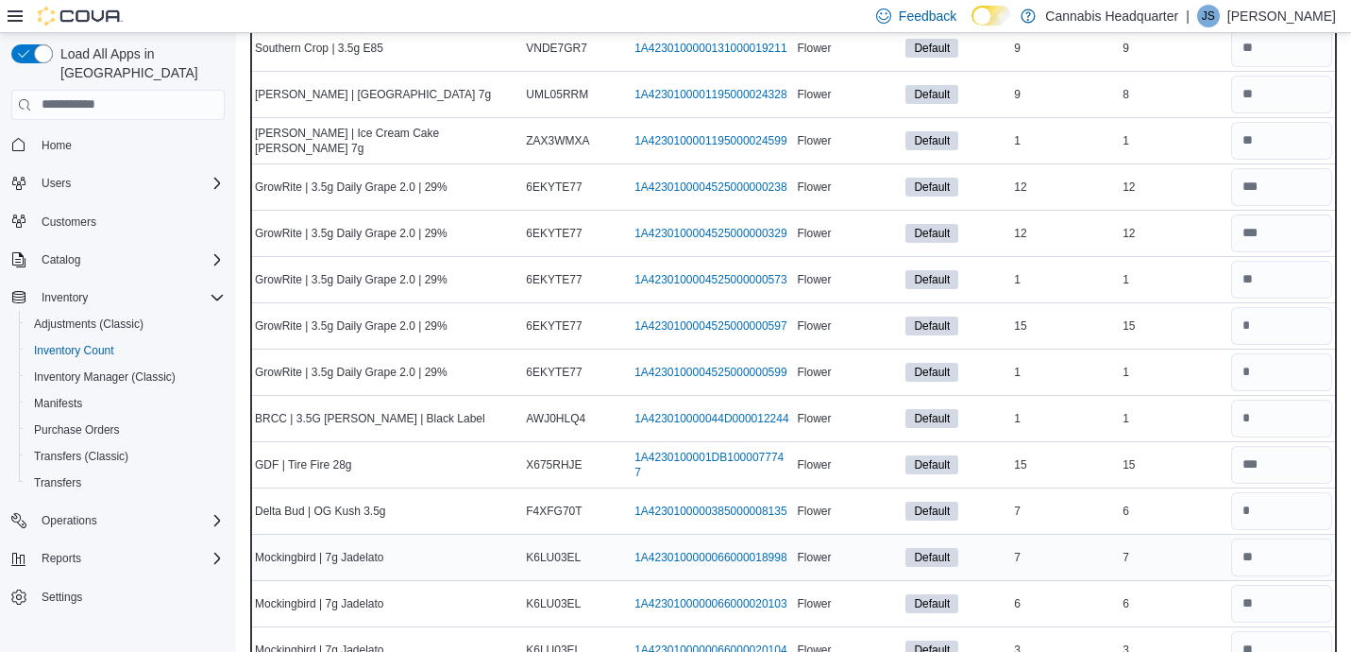
click at [1212, 568] on div "7" at bounding box center [1173, 557] width 109 height 23
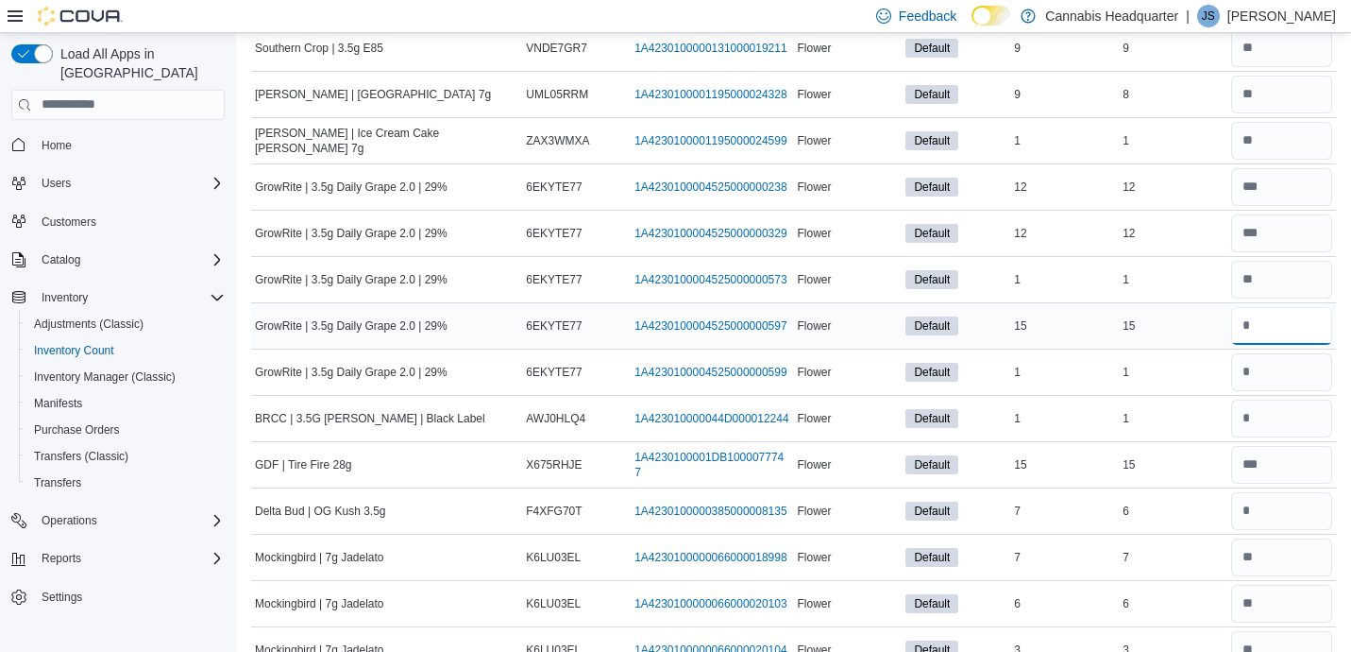
click at [1302, 330] on input "number" at bounding box center [1281, 326] width 101 height 38
type input "**"
type input "*"
click at [1275, 419] on input "number" at bounding box center [1281, 418] width 101 height 38
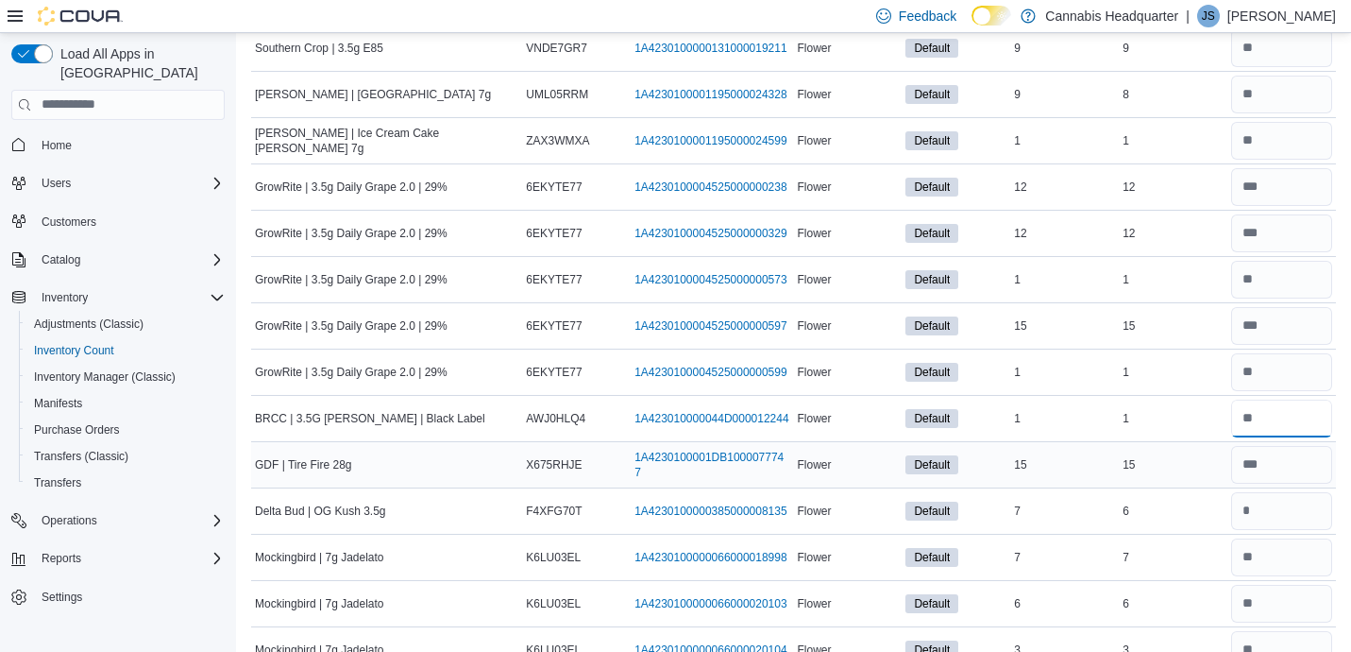
type input "*"
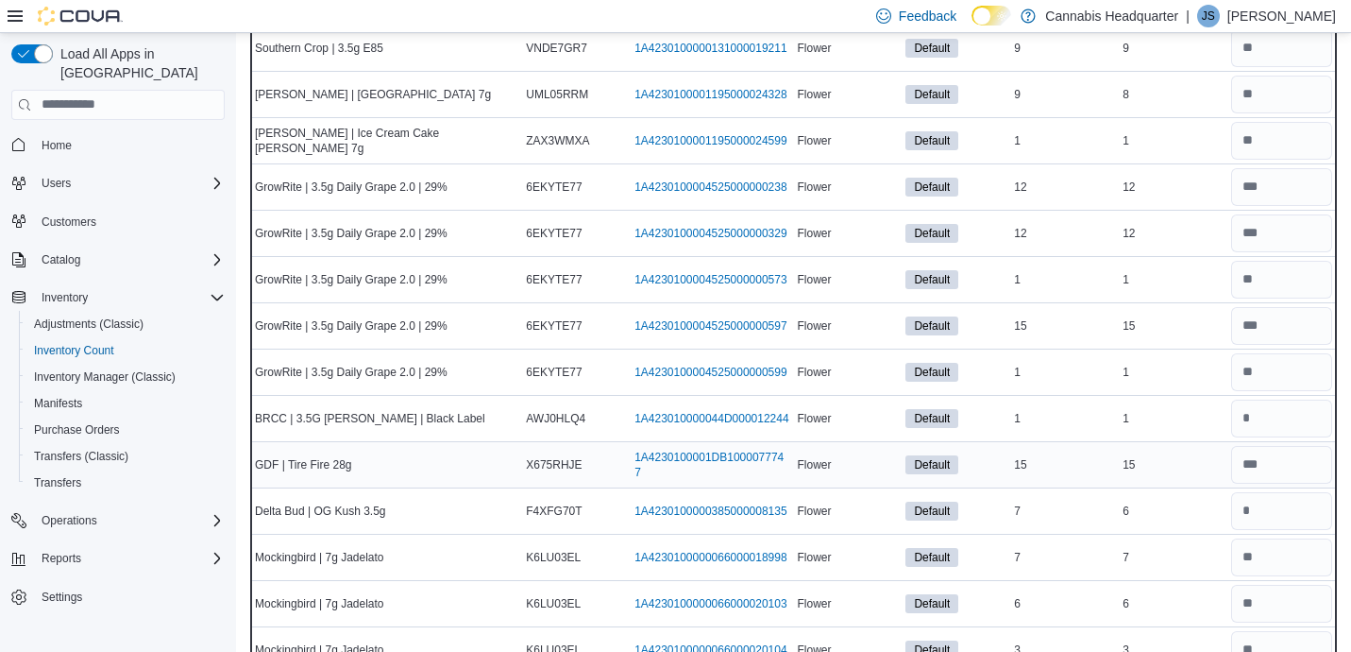
click at [1212, 467] on div "15" at bounding box center [1173, 464] width 109 height 23
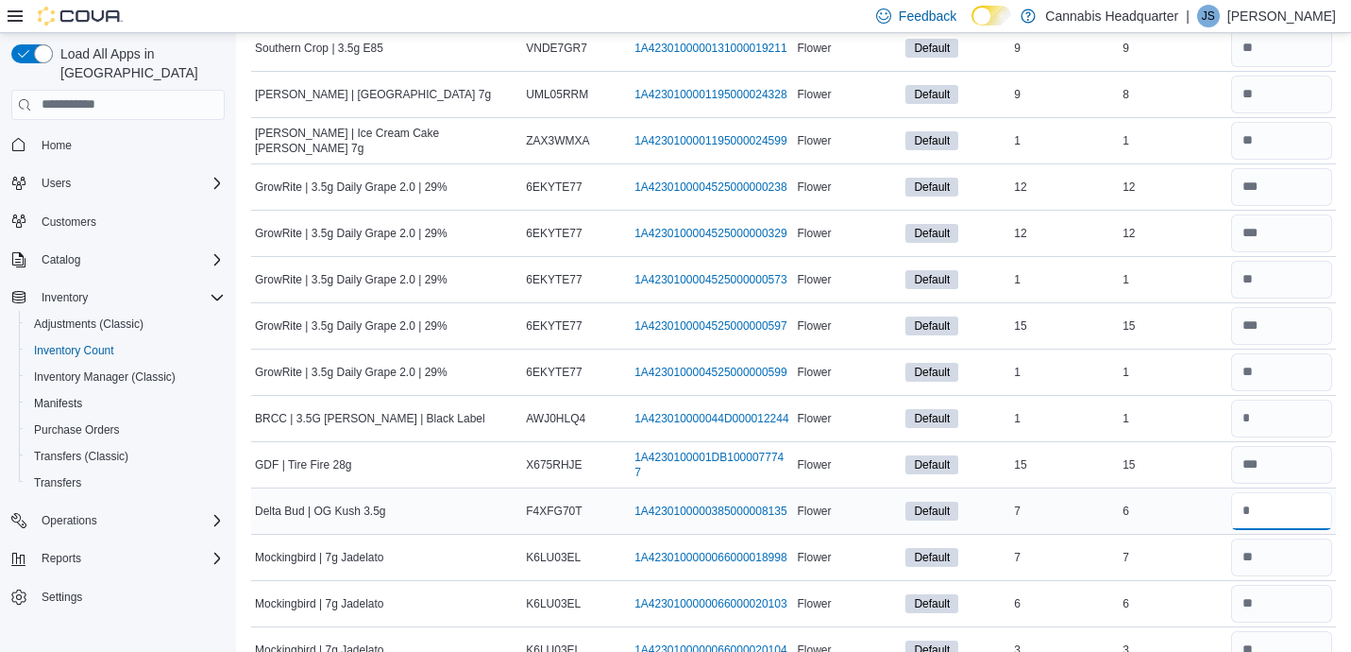
click at [1274, 512] on input "number" at bounding box center [1281, 511] width 101 height 38
type input "*"
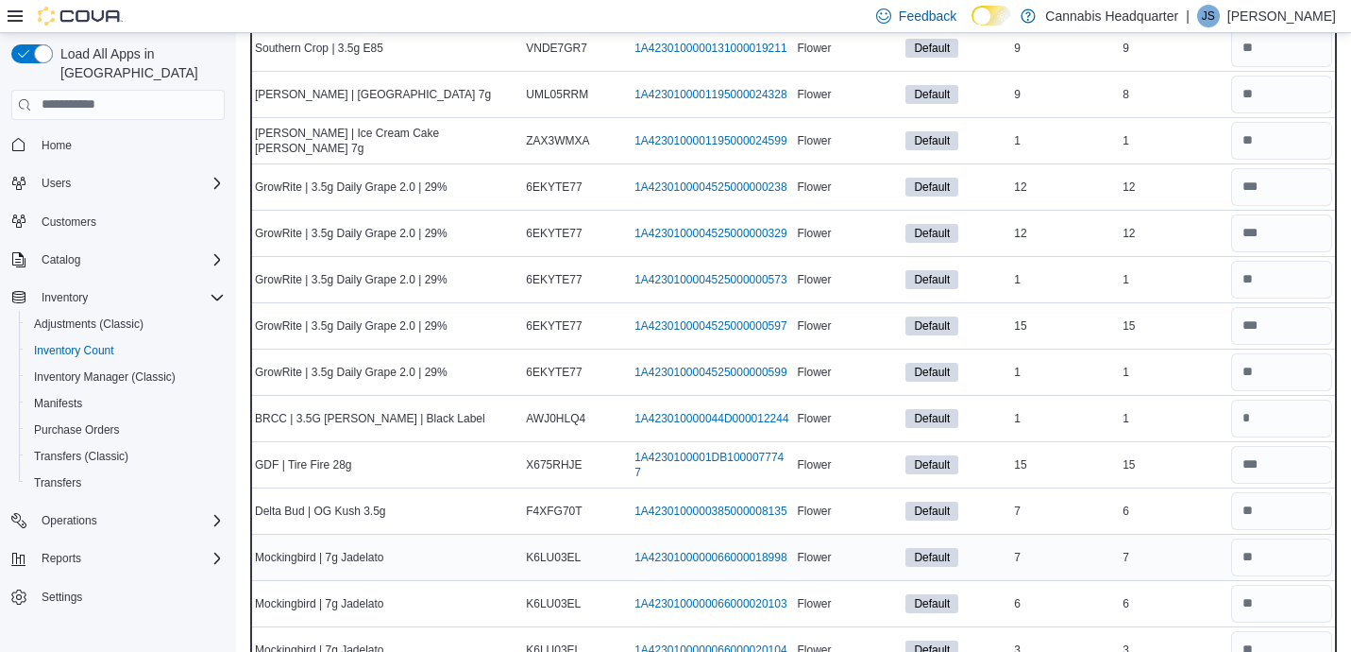
click at [1179, 546] on div "7" at bounding box center [1173, 557] width 109 height 23
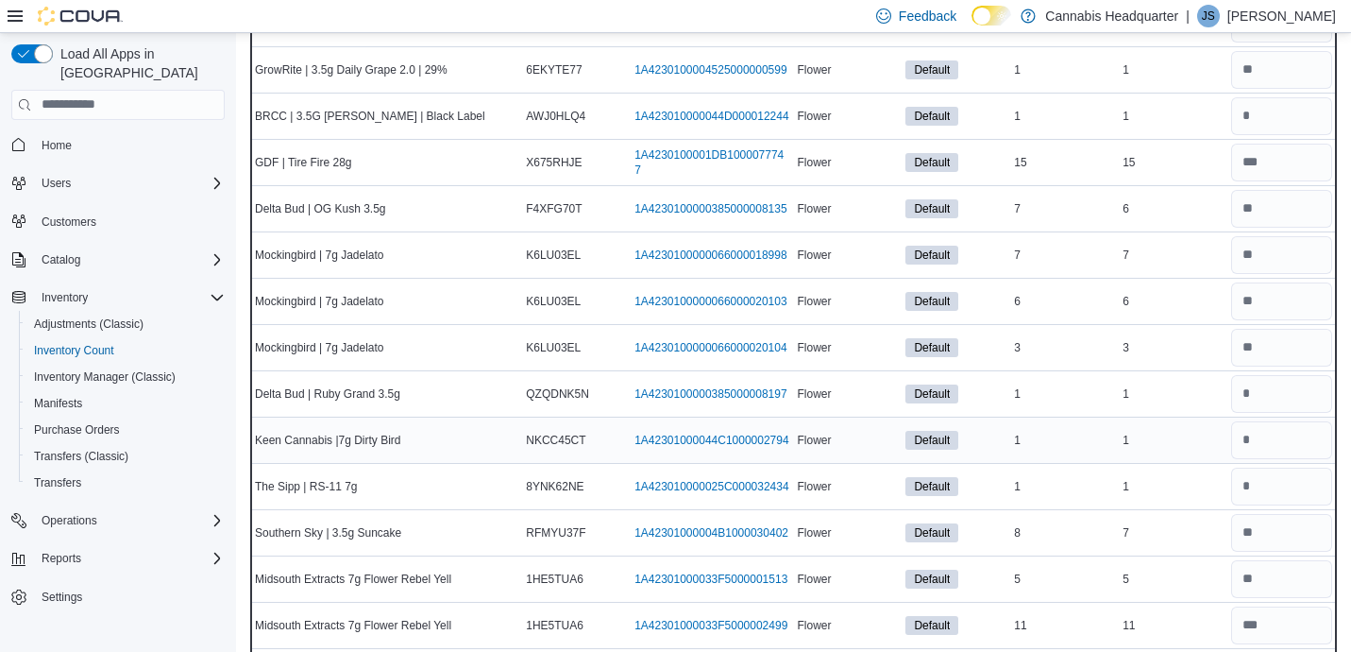
scroll to position [4849, 0]
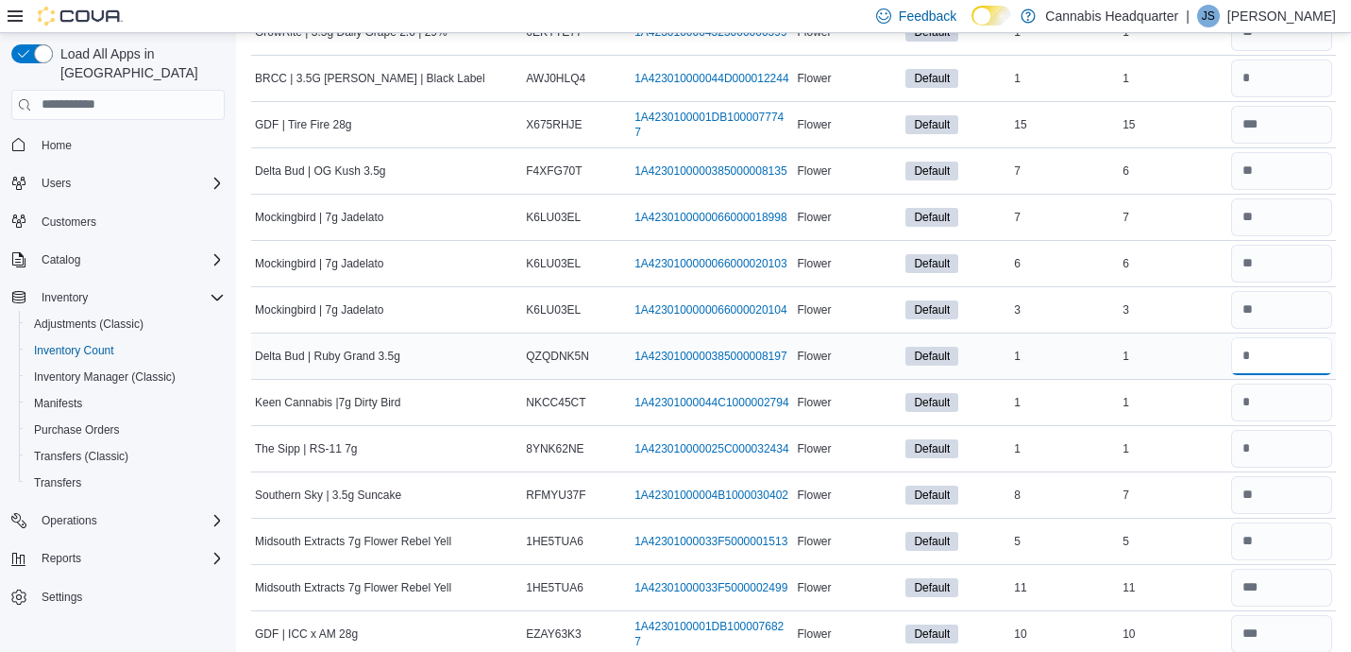
click at [1283, 361] on input "number" at bounding box center [1281, 356] width 101 height 38
type input "*"
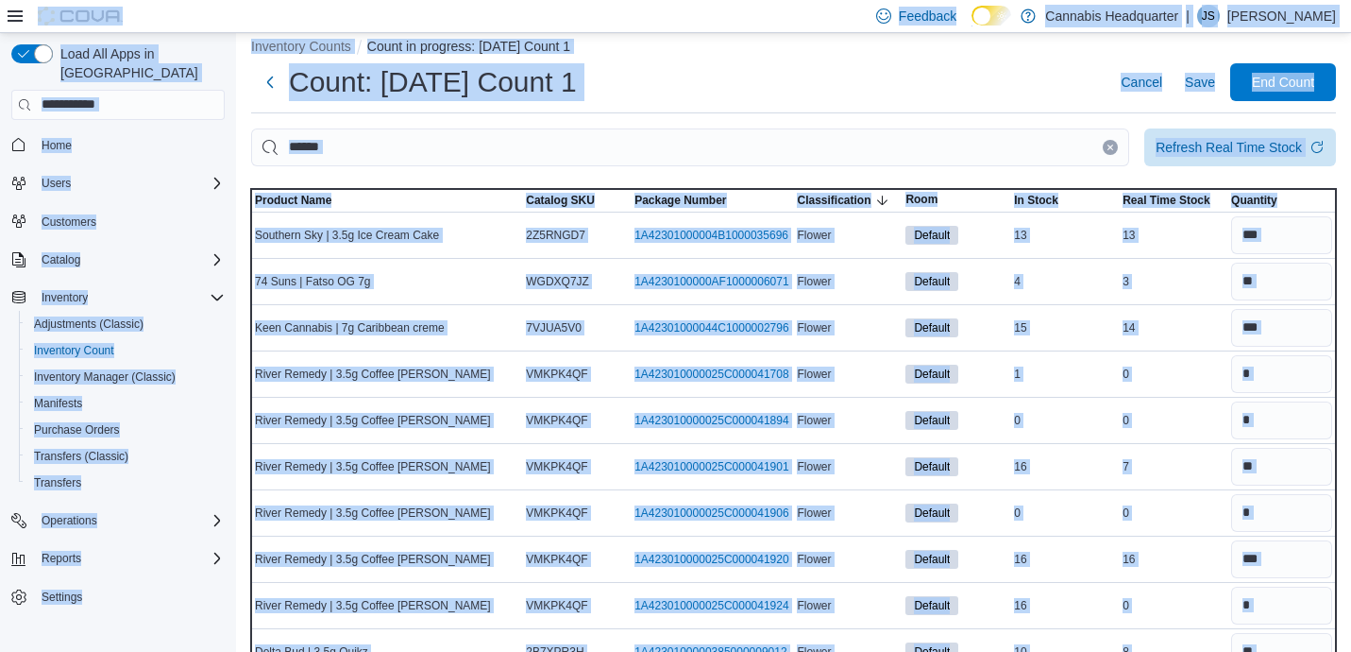
scroll to position [0, 0]
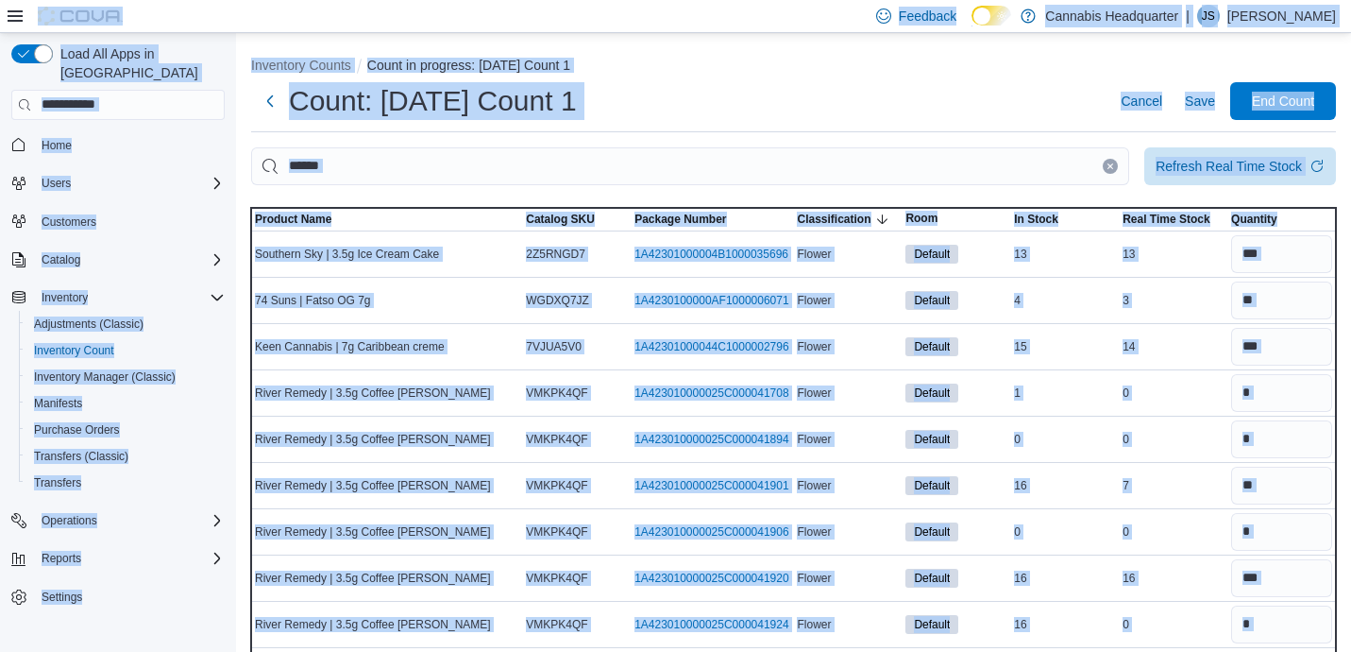
drag, startPoint x: 1103, startPoint y: 312, endPoint x: 1055, endPoint y: -120, distance: 434.2
click at [1055, 0] on html "Feedback Dark Mode Cannabis Headquarter | JS [PERSON_NAME] Load All Apps in New…" at bounding box center [675, 326] width 1351 height 652
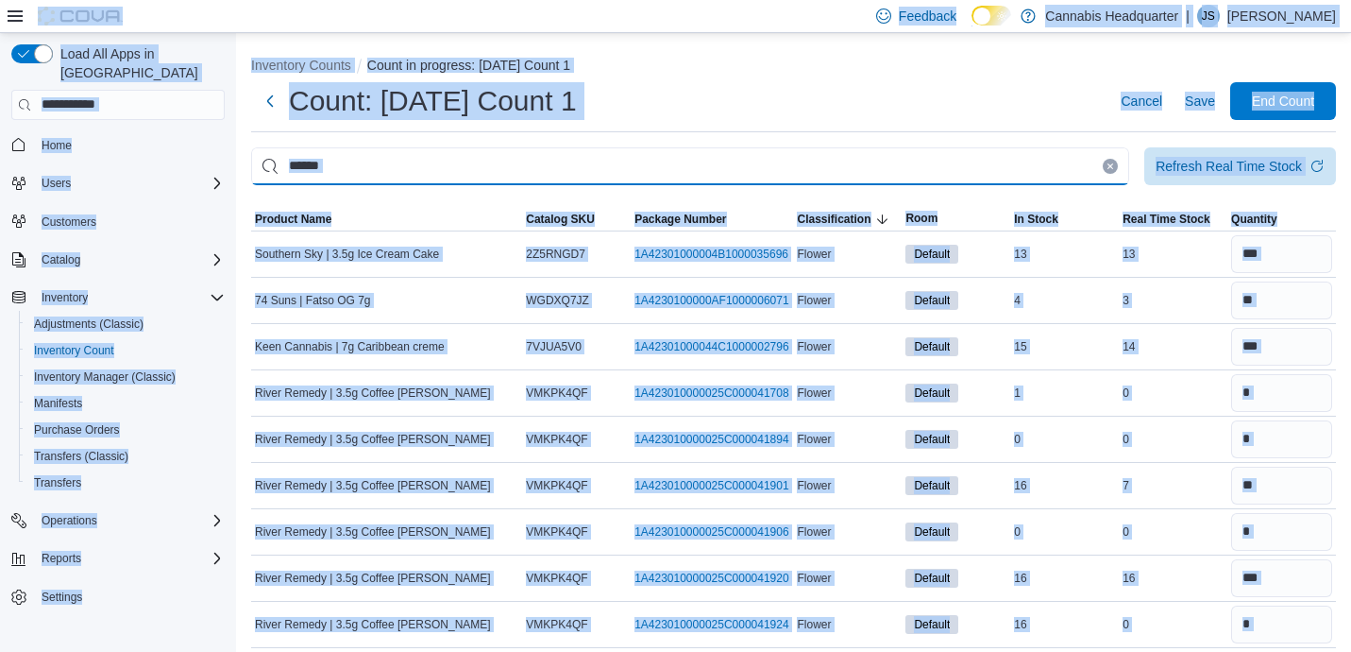
click at [738, 176] on input "******" at bounding box center [690, 166] width 878 height 38
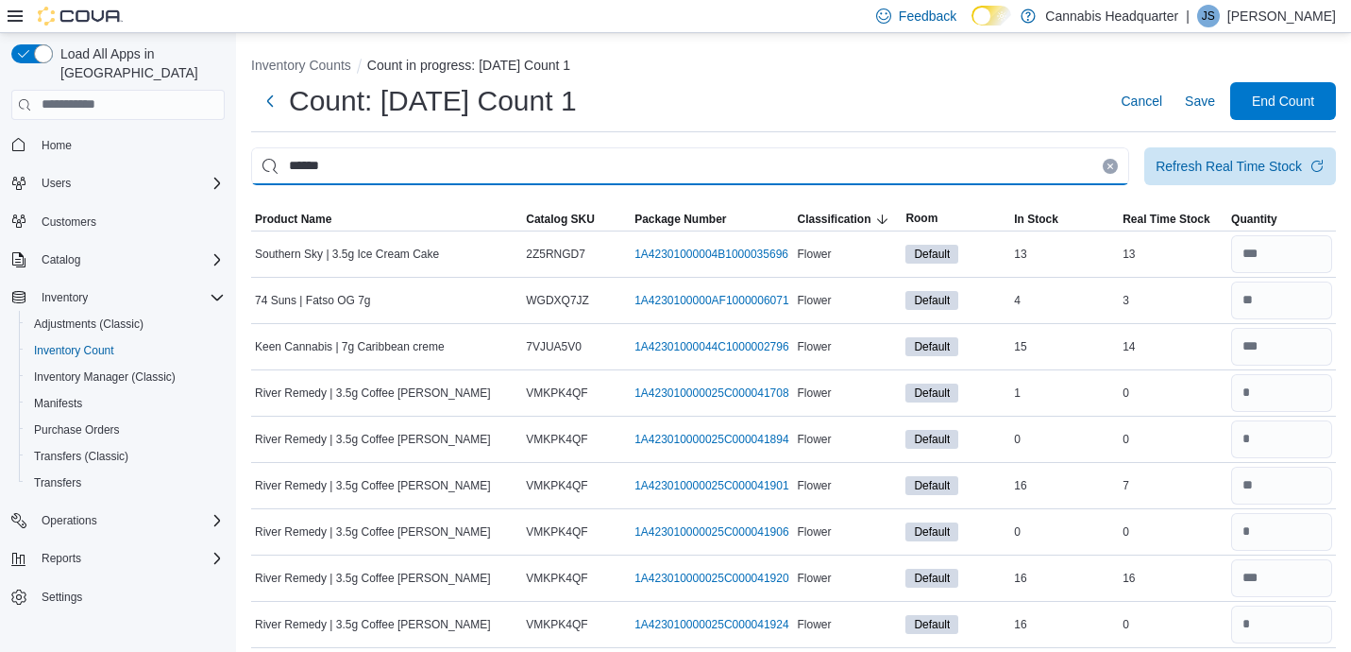
click at [738, 176] on input "******" at bounding box center [690, 166] width 878 height 38
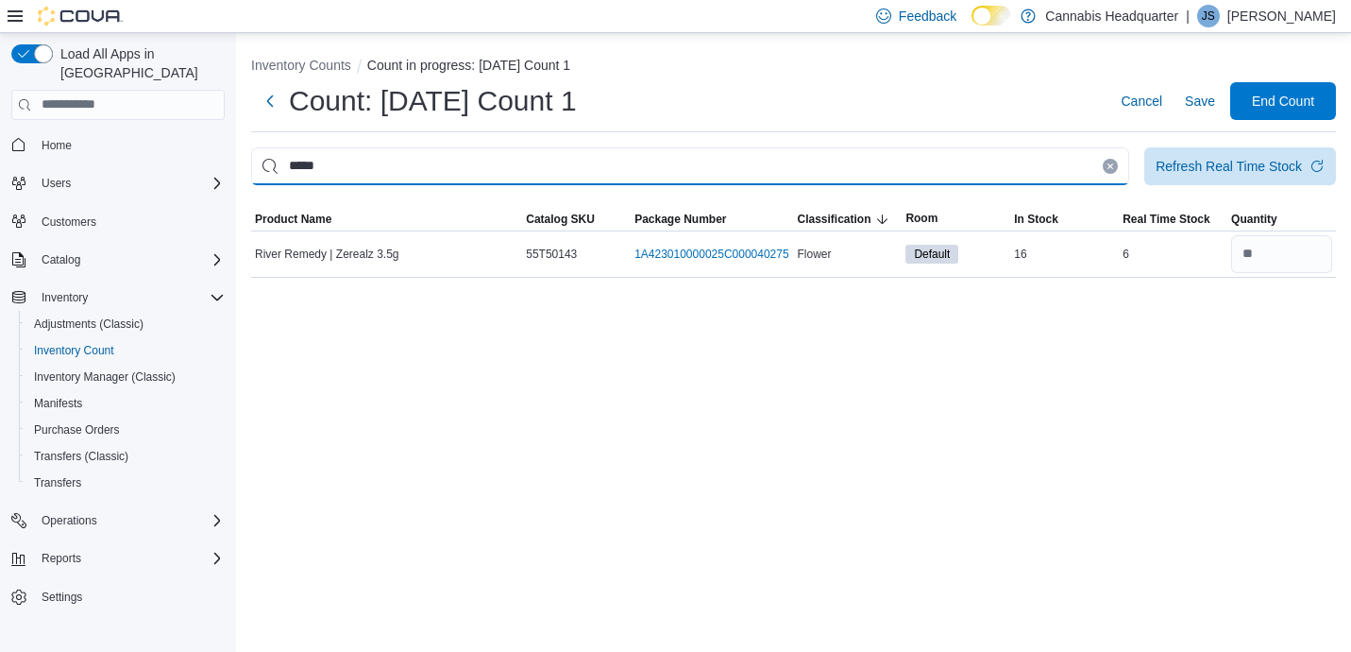
type input "*****"
